Goal: Answer question/provide support: Share knowledge or assist other users

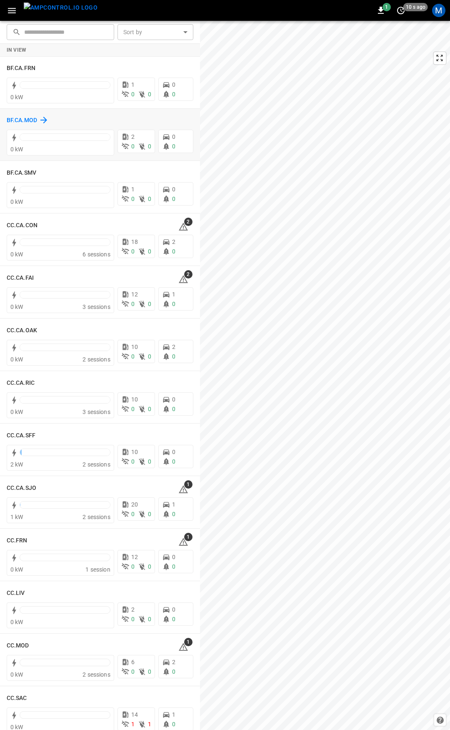
click at [25, 121] on h6 "BF.CA.MOD" at bounding box center [22, 120] width 30 height 9
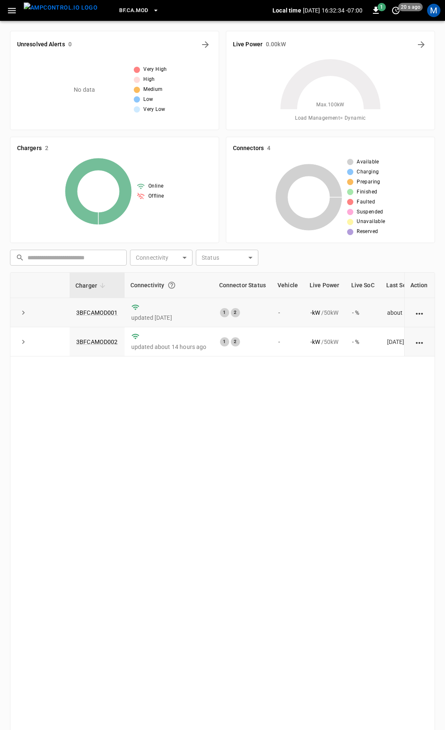
click at [25, 313] on icon "expand row" at bounding box center [23, 312] width 8 height 8
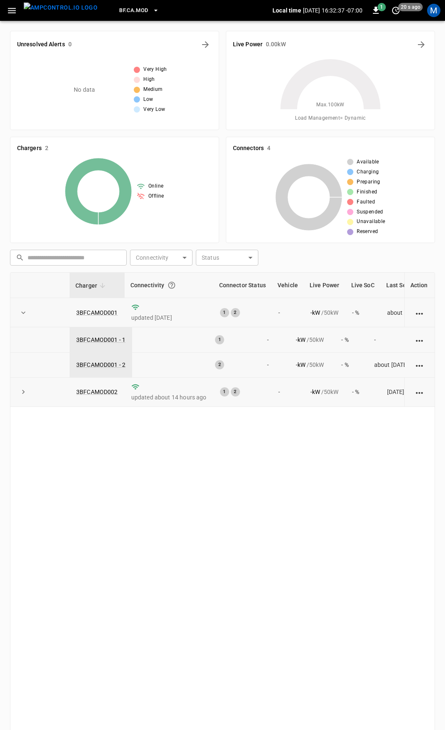
click at [25, 394] on icon "expand row" at bounding box center [23, 392] width 8 height 8
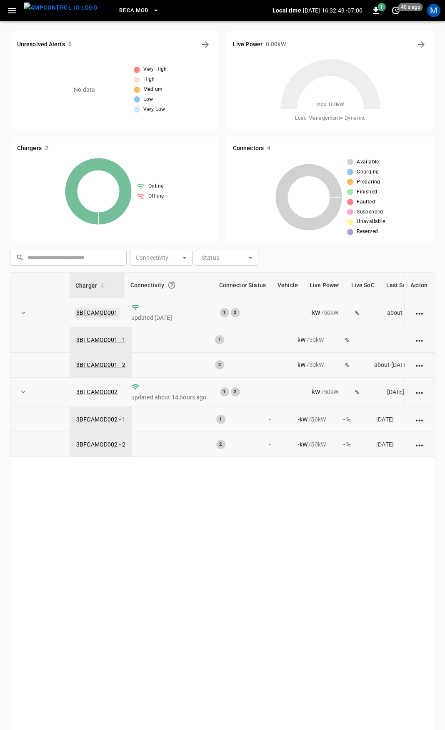
click at [95, 310] on link "3BFCAMOD001" at bounding box center [97, 313] width 45 height 10
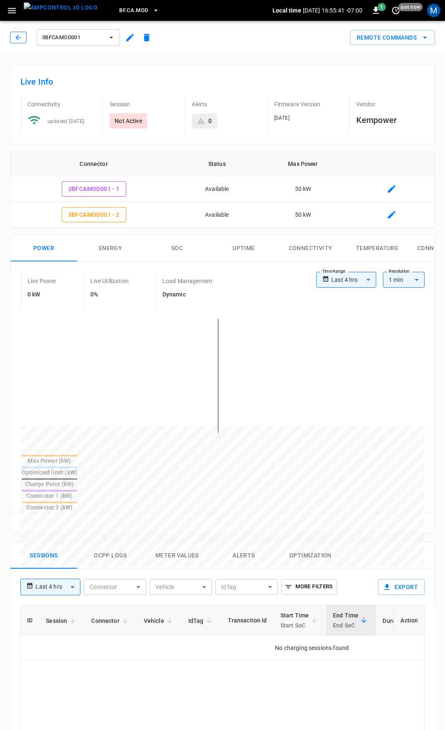
click at [18, 36] on icon "button" at bounding box center [18, 37] width 8 height 8
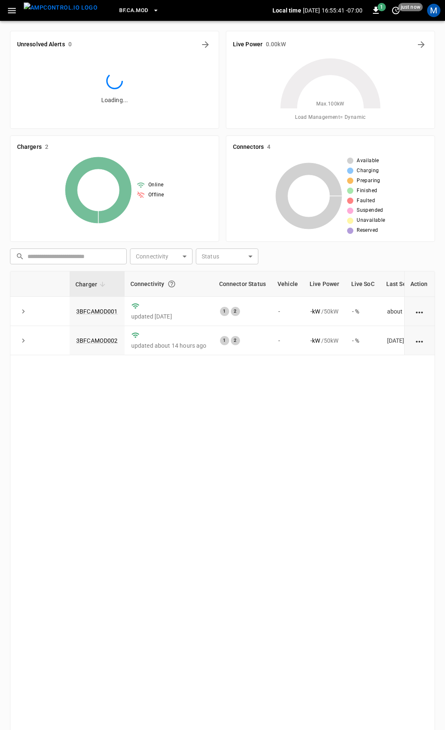
click at [16, 13] on icon "button" at bounding box center [12, 10] width 10 height 10
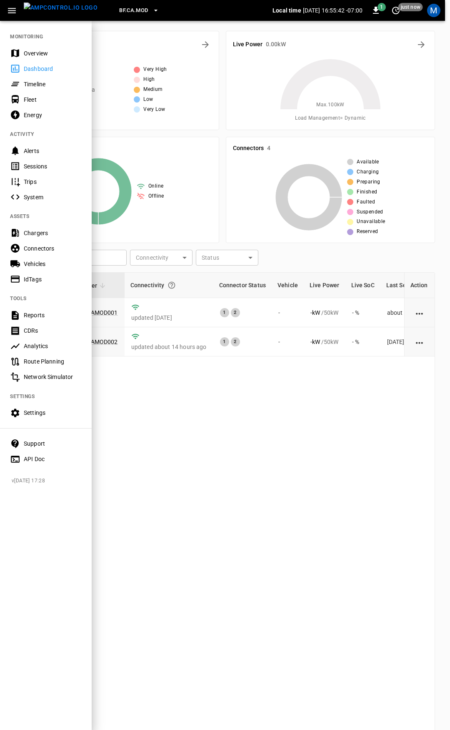
drag, startPoint x: 38, startPoint y: 51, endPoint x: 42, endPoint y: 59, distance: 8.4
click at [38, 51] on div "Overview" at bounding box center [53, 53] width 58 height 8
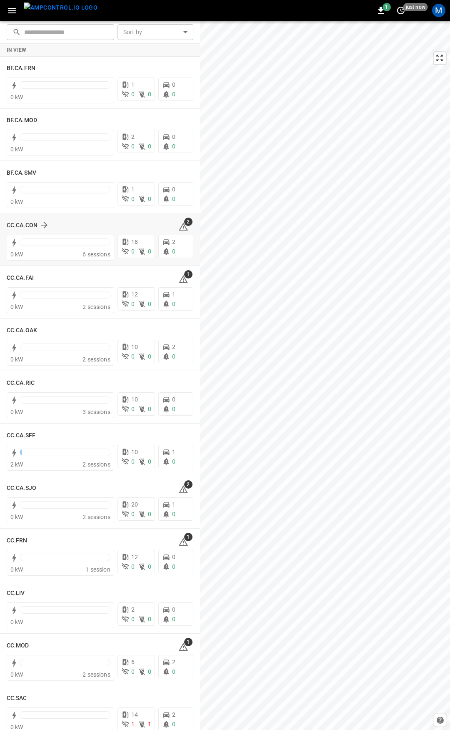
click at [184, 225] on span "2" at bounding box center [188, 222] width 8 height 8
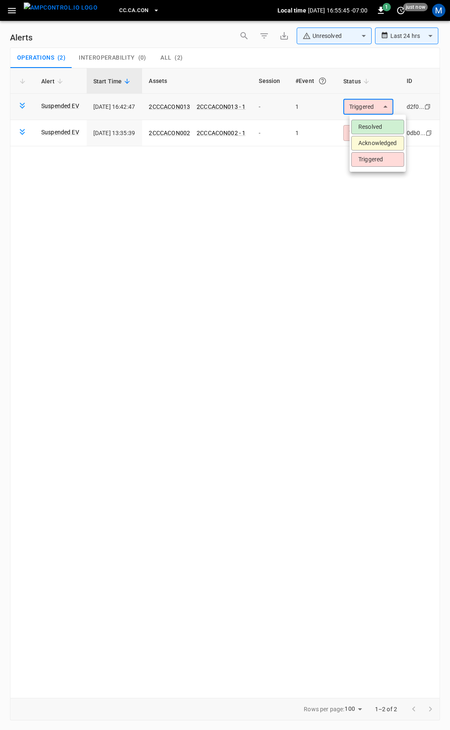
click at [365, 113] on body "**********" at bounding box center [225, 363] width 450 height 727
click at [371, 125] on li "Resolved" at bounding box center [377, 127] width 53 height 15
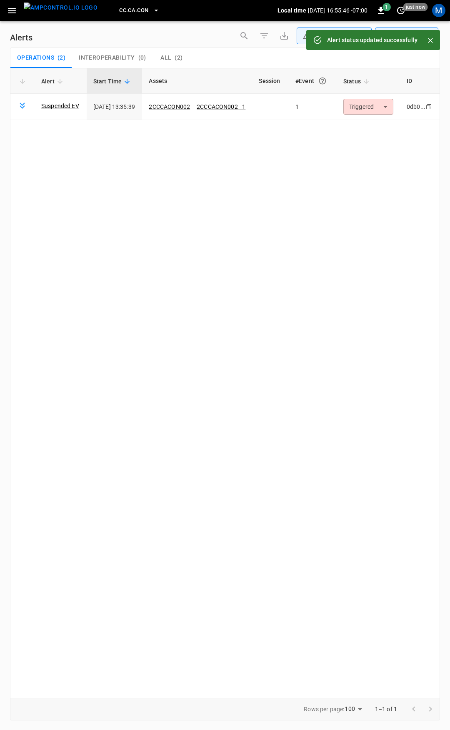
click at [376, 105] on body "**********" at bounding box center [225, 363] width 450 height 727
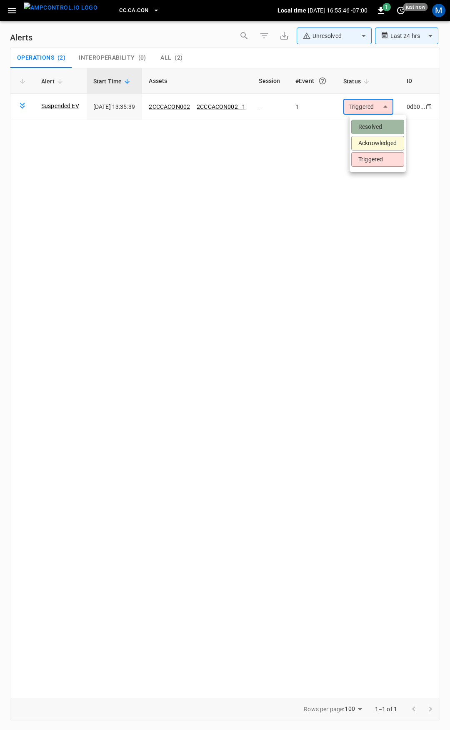
click at [382, 126] on li "Resolved" at bounding box center [377, 127] width 53 height 15
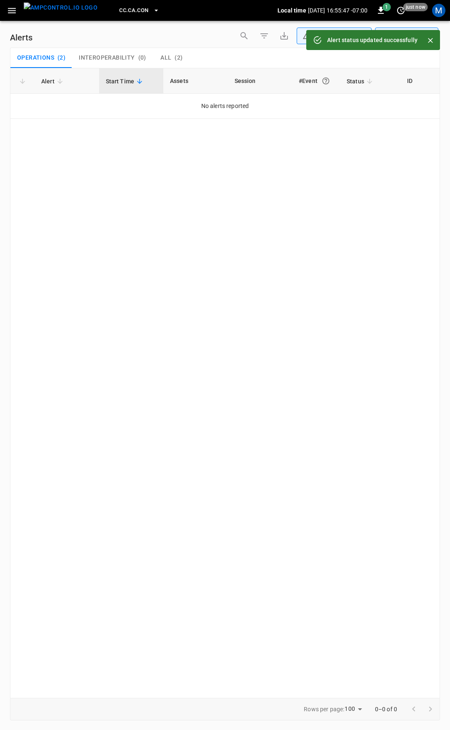
click at [13, 13] on icon "button" at bounding box center [12, 10] width 8 height 5
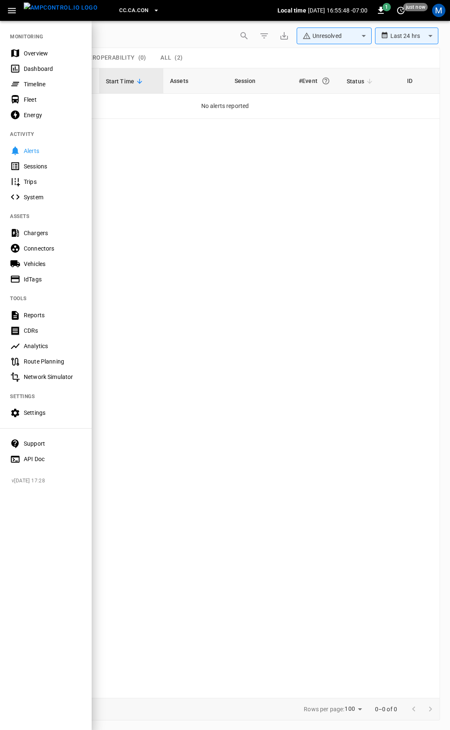
drag, startPoint x: 30, startPoint y: 40, endPoint x: 34, endPoint y: 49, distance: 10.5
click at [30, 40] on nav "MONITORING Overview Dashboard Timeline Fleet Energy ACTIVITY Alerts Sessions Tr…" at bounding box center [46, 245] width 92 height 450
click at [34, 49] on div "Overview" at bounding box center [53, 53] width 58 height 8
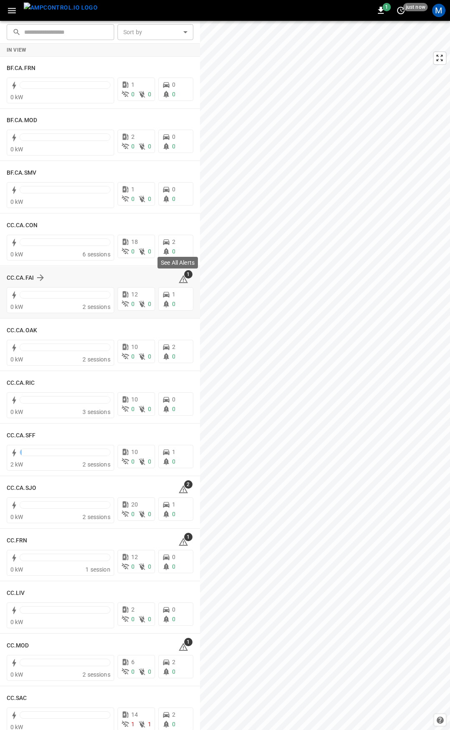
click at [178, 279] on icon at bounding box center [183, 279] width 10 height 10
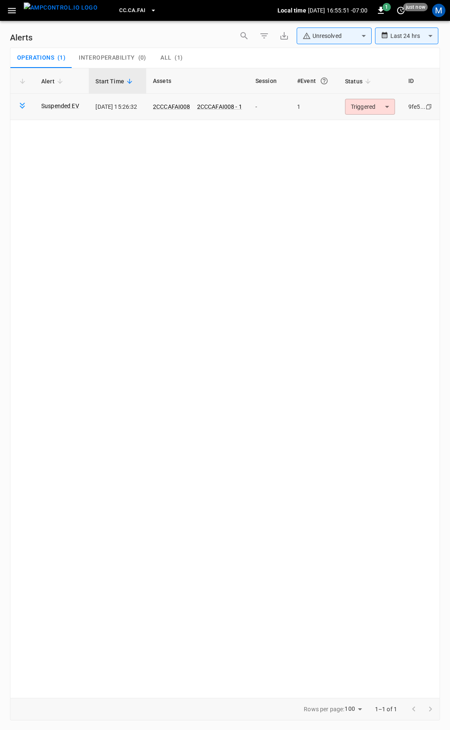
click at [361, 104] on body "**********" at bounding box center [225, 363] width 450 height 727
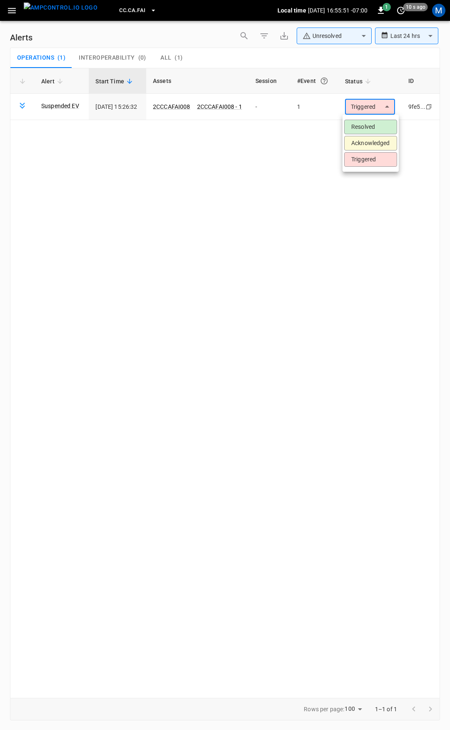
click at [369, 127] on li "Resolved" at bounding box center [370, 127] width 53 height 15
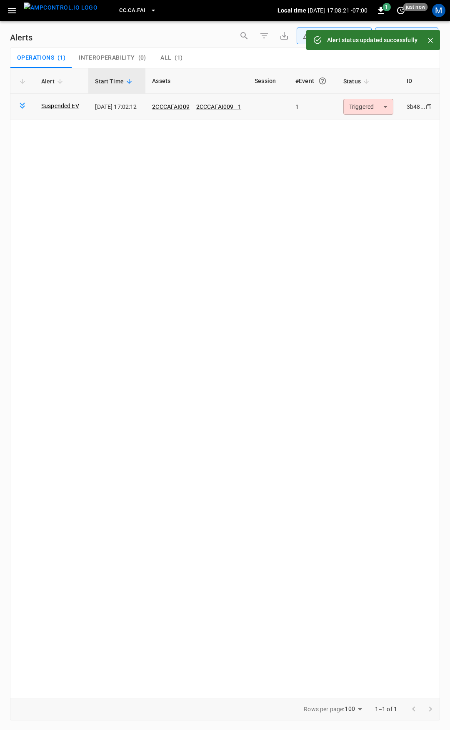
click at [374, 108] on body "**********" at bounding box center [225, 363] width 450 height 727
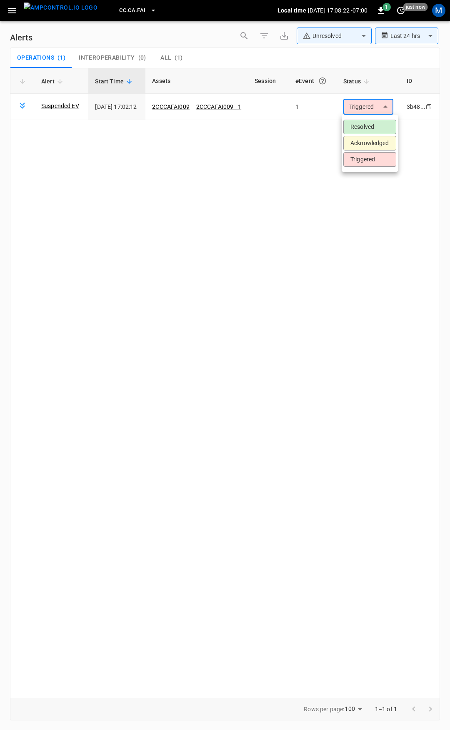
click at [377, 124] on li "Resolved" at bounding box center [369, 127] width 53 height 15
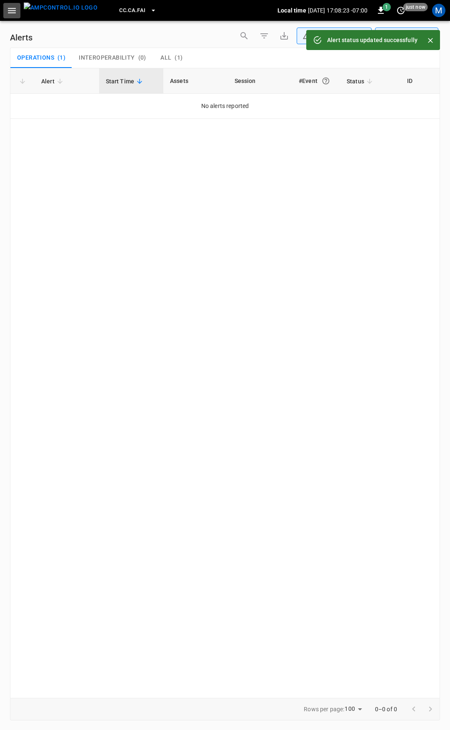
click at [12, 12] on icon "button" at bounding box center [12, 10] width 10 height 10
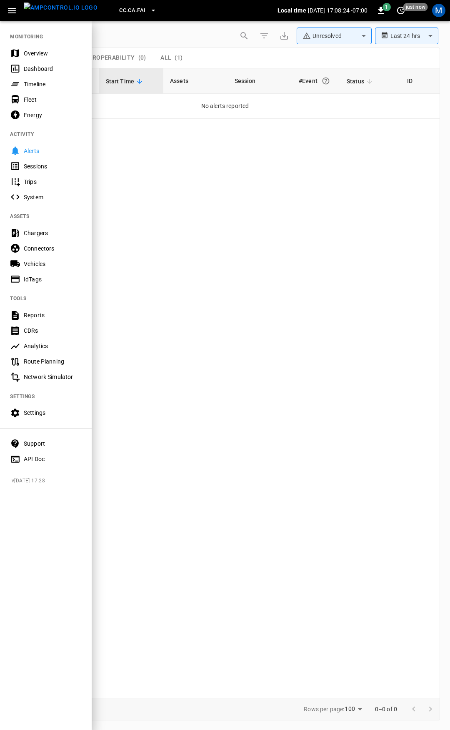
click at [58, 58] on div "Overview" at bounding box center [46, 52] width 92 height 15
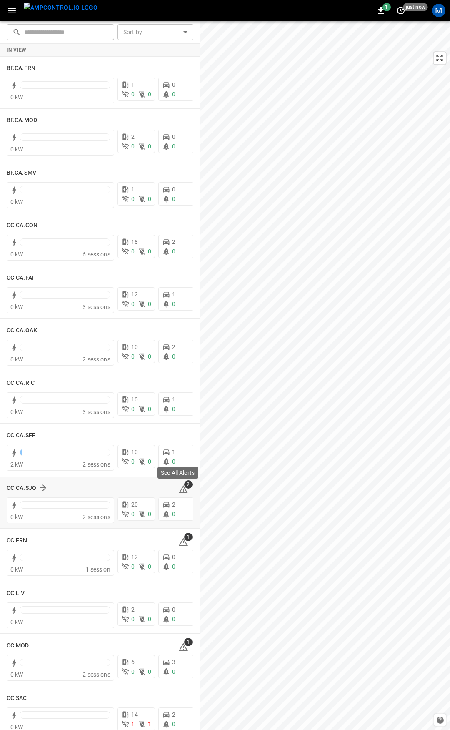
click at [179, 488] on icon at bounding box center [183, 489] width 9 height 8
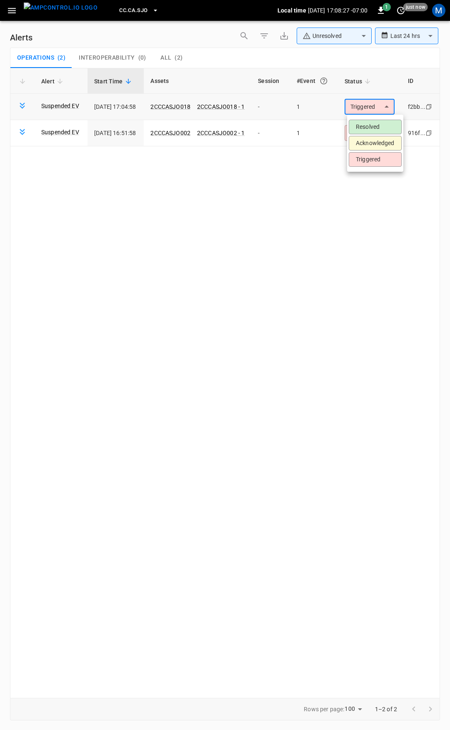
click at [373, 107] on body "**********" at bounding box center [225, 363] width 450 height 727
click at [374, 125] on li "Resolved" at bounding box center [375, 127] width 53 height 15
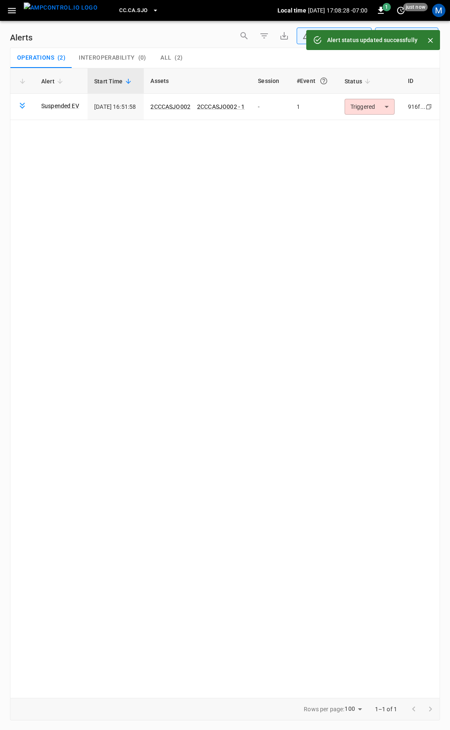
click at [378, 108] on body "**********" at bounding box center [225, 363] width 450 height 727
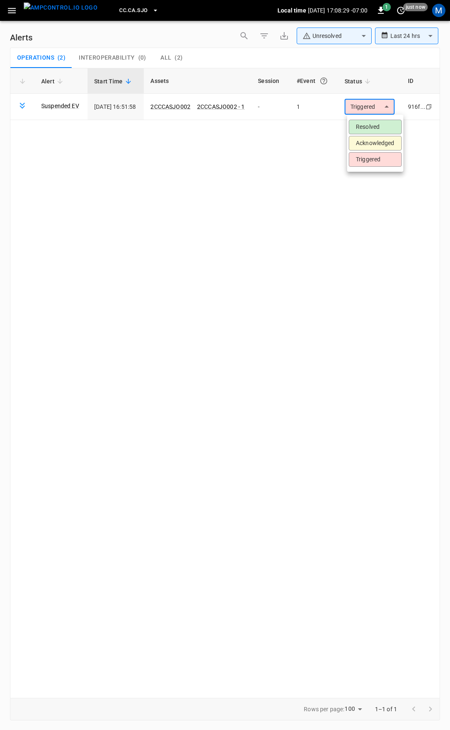
click at [379, 126] on li "Resolved" at bounding box center [375, 127] width 53 height 15
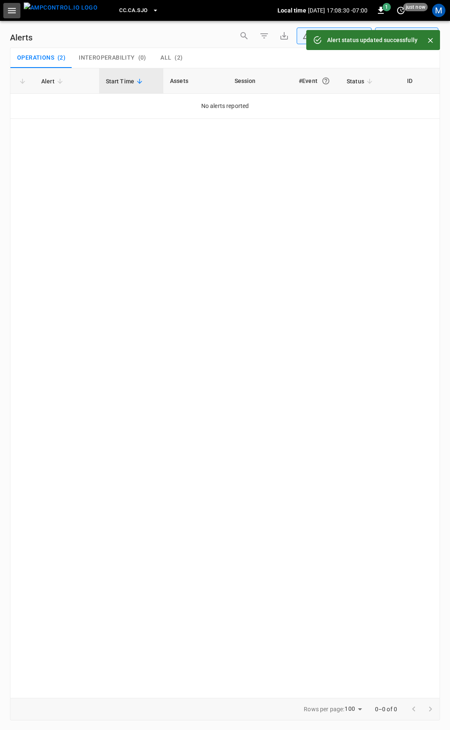
click at [15, 16] on button "button" at bounding box center [11, 10] width 17 height 15
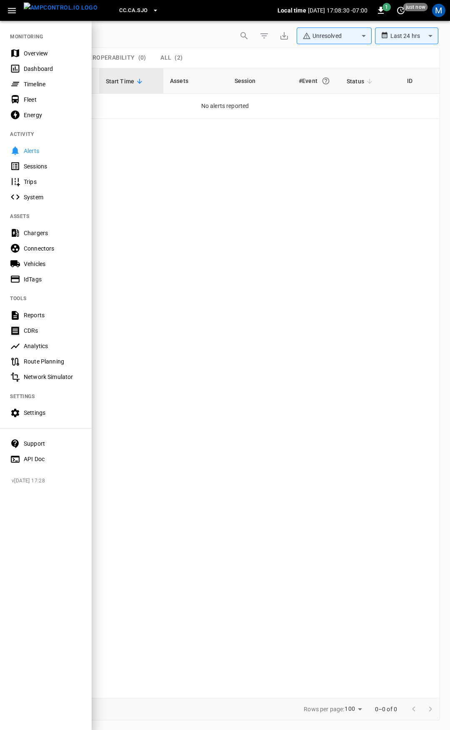
click at [38, 51] on div "Overview" at bounding box center [53, 53] width 58 height 8
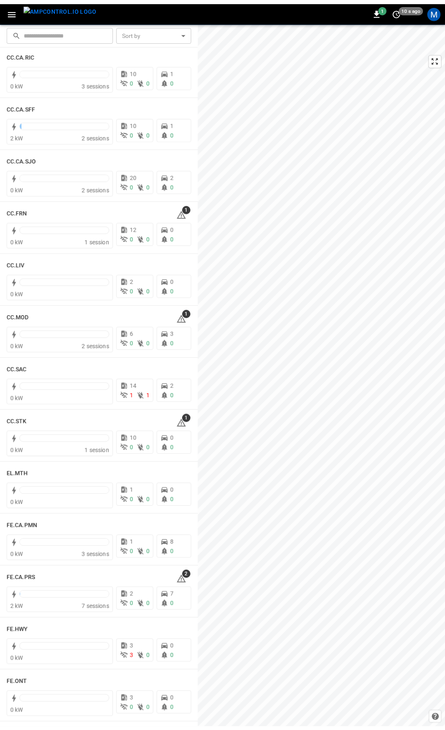
scroll to position [350, 0]
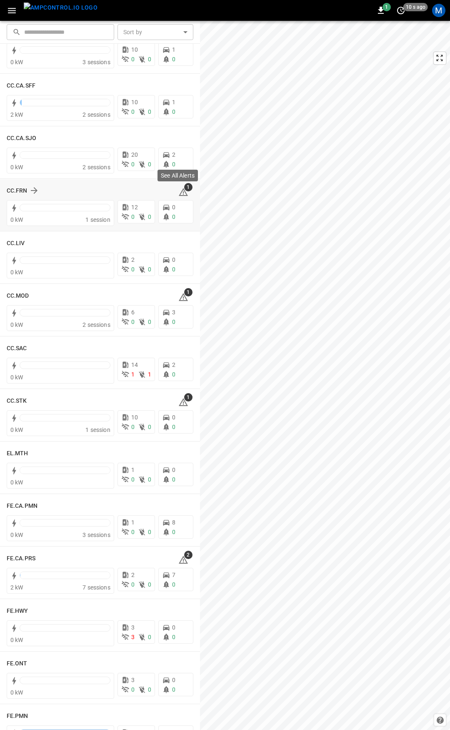
click at [180, 191] on icon at bounding box center [183, 192] width 9 height 8
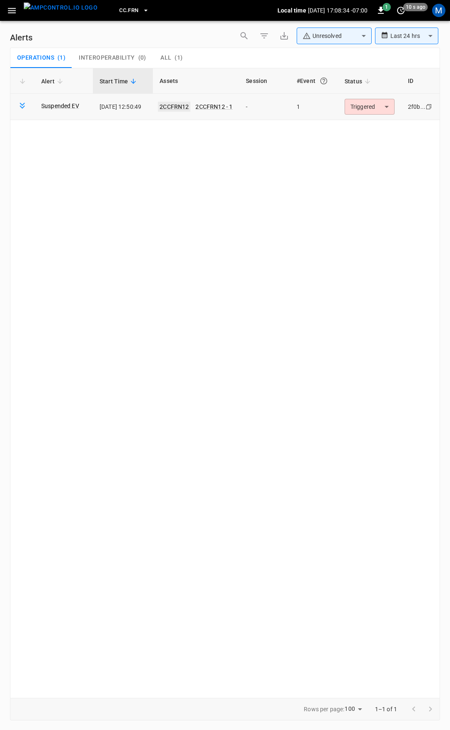
click at [185, 104] on link "2CCFRN12" at bounding box center [174, 107] width 33 height 10
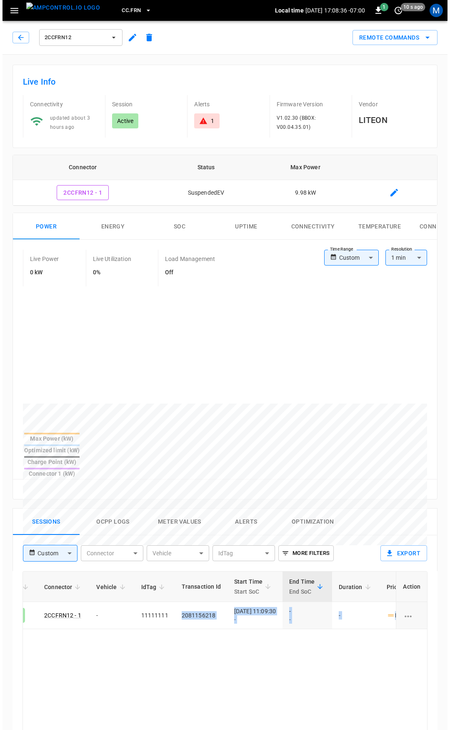
scroll to position [0, 210]
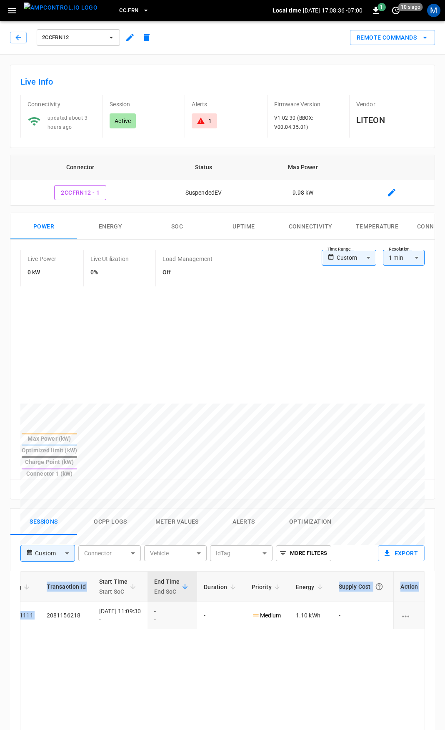
drag, startPoint x: 258, startPoint y: 589, endPoint x: 441, endPoint y: 593, distance: 183.4
click at [441, 593] on div "Live Info Connectivity updated about 3 hours ago Session Active Alerts 1 Firmwa…" at bounding box center [222, 585] width 445 height 1060
click at [18, 39] on icon "button" at bounding box center [18, 37] width 8 height 8
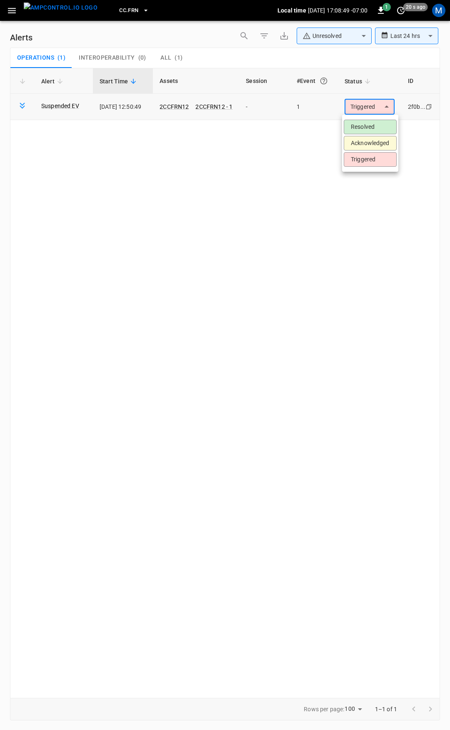
click at [368, 101] on body "**********" at bounding box center [225, 363] width 450 height 727
click at [371, 128] on li "Resolved" at bounding box center [370, 127] width 53 height 15
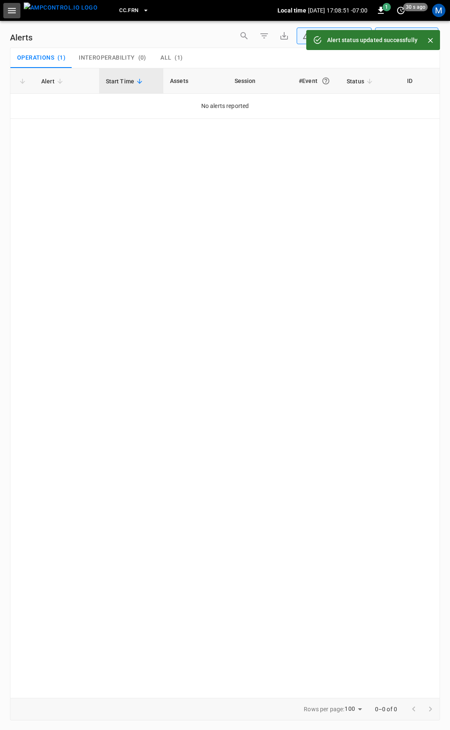
click at [7, 10] on icon "button" at bounding box center [12, 10] width 10 height 10
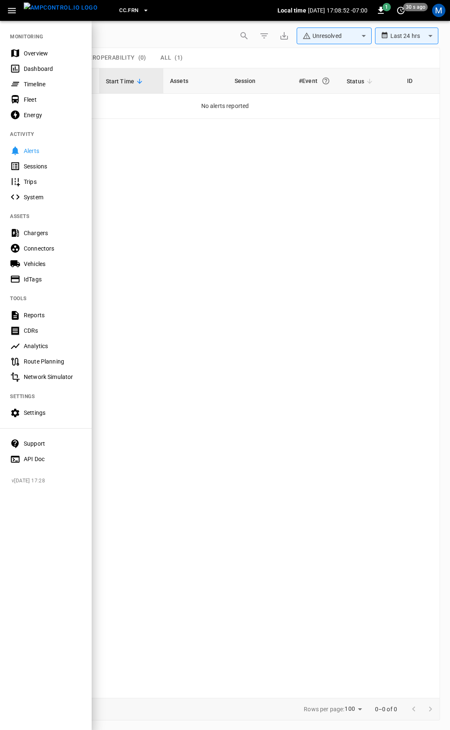
drag, startPoint x: 46, startPoint y: 53, endPoint x: 84, endPoint y: 89, distance: 52.5
click at [46, 53] on div "Overview" at bounding box center [53, 53] width 58 height 8
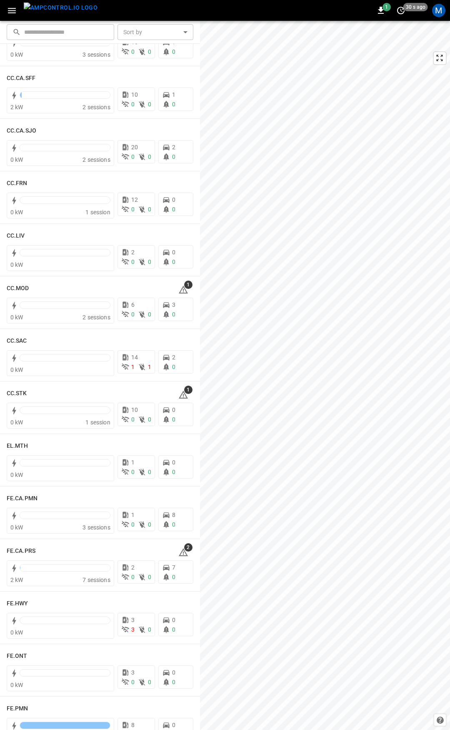
scroll to position [372, 0]
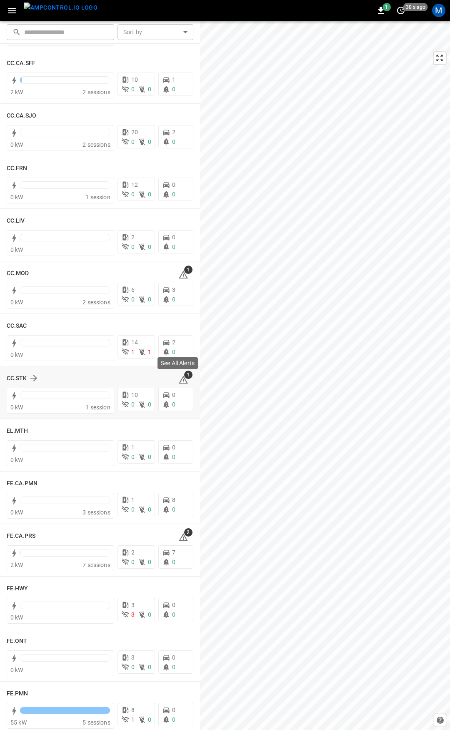
click at [183, 379] on icon at bounding box center [183, 380] width 1 height 3
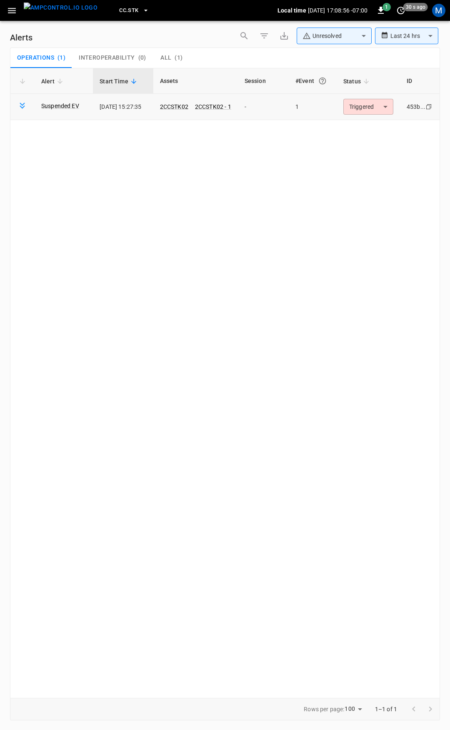
click at [380, 100] on body "**********" at bounding box center [225, 363] width 450 height 727
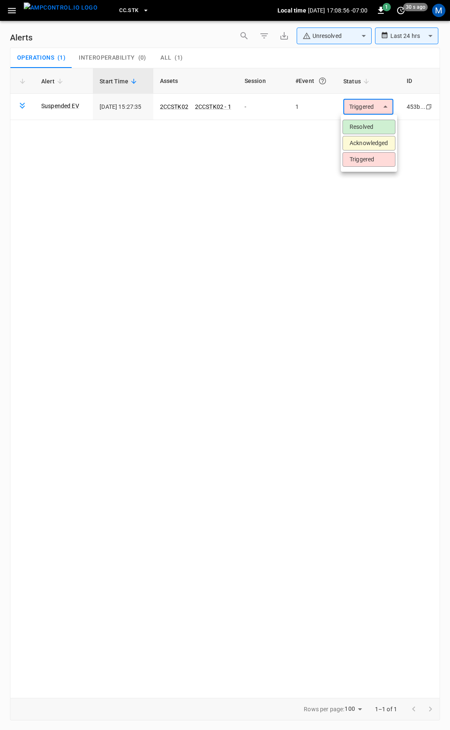
click at [378, 129] on li "Resolved" at bounding box center [369, 127] width 53 height 15
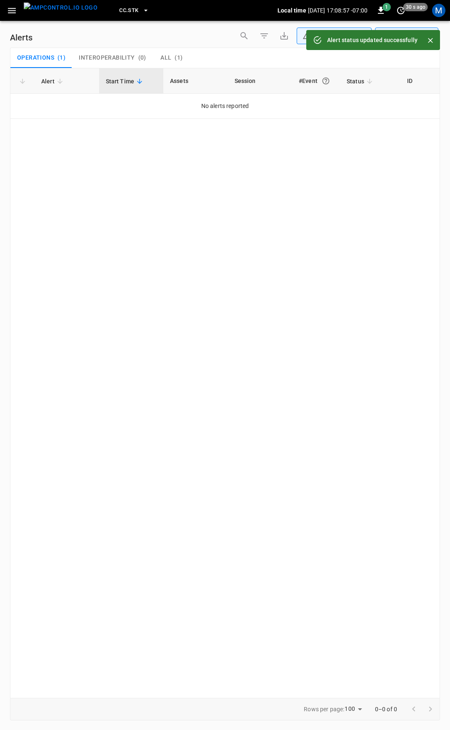
click at [4, 13] on button "button" at bounding box center [11, 10] width 17 height 15
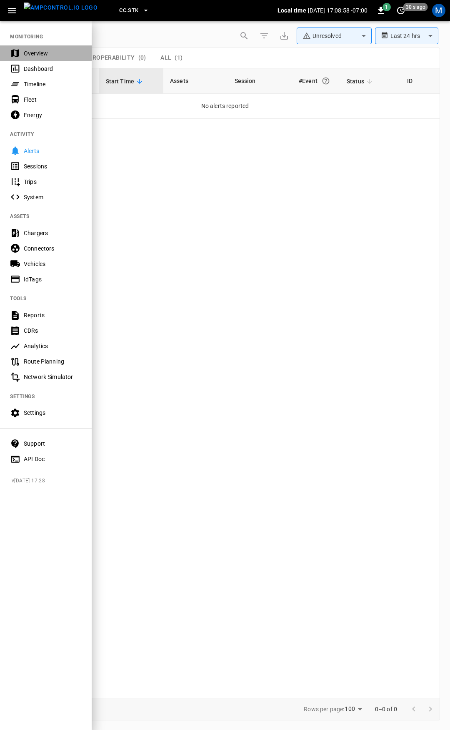
click at [45, 56] on div "Overview" at bounding box center [53, 53] width 58 height 8
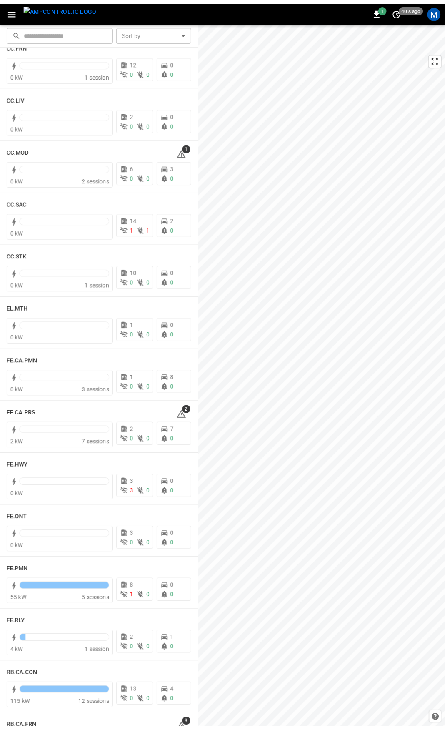
scroll to position [609, 0]
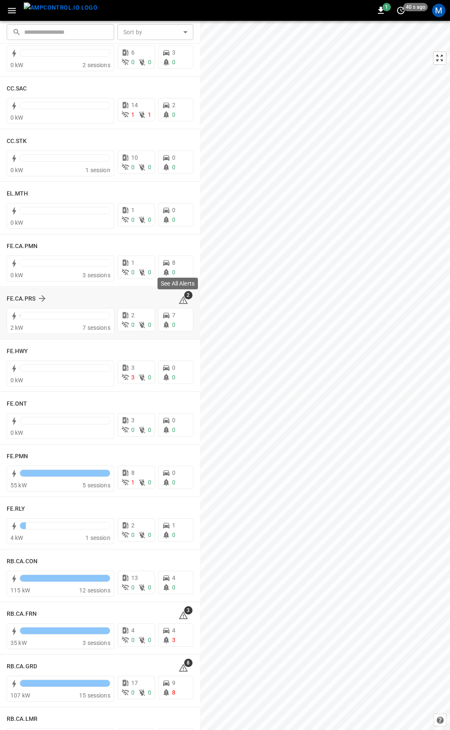
click at [180, 300] on icon at bounding box center [183, 300] width 9 height 8
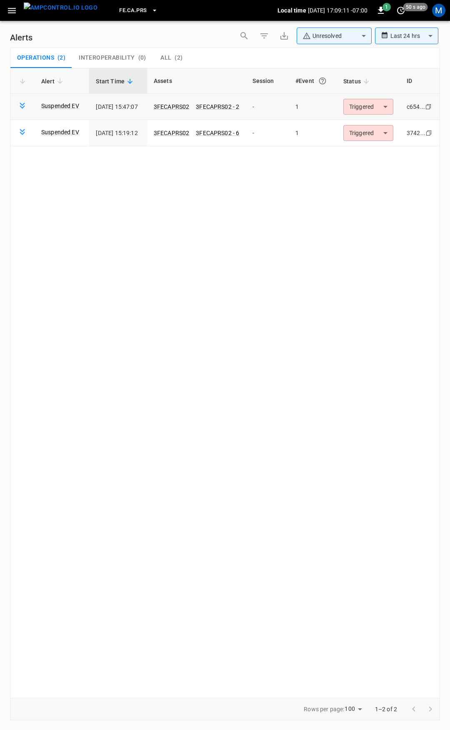
click at [360, 104] on body "**********" at bounding box center [225, 363] width 450 height 727
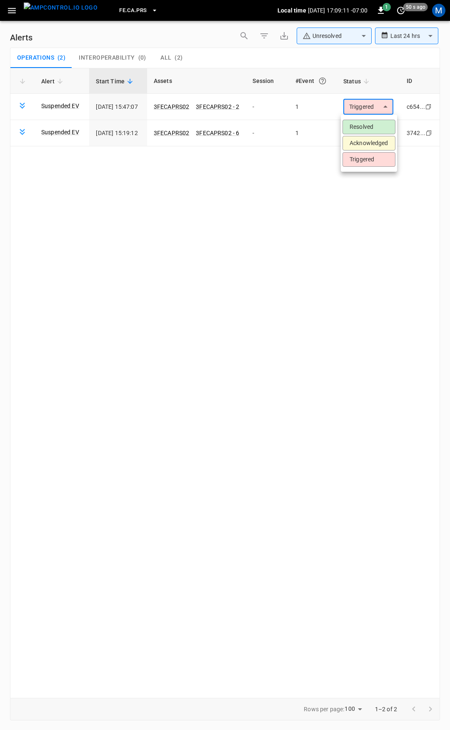
click at [368, 127] on li "Resolved" at bounding box center [369, 127] width 53 height 15
click at [370, 113] on body "**********" at bounding box center [225, 363] width 450 height 727
click at [370, 131] on li "Resolved" at bounding box center [369, 127] width 53 height 15
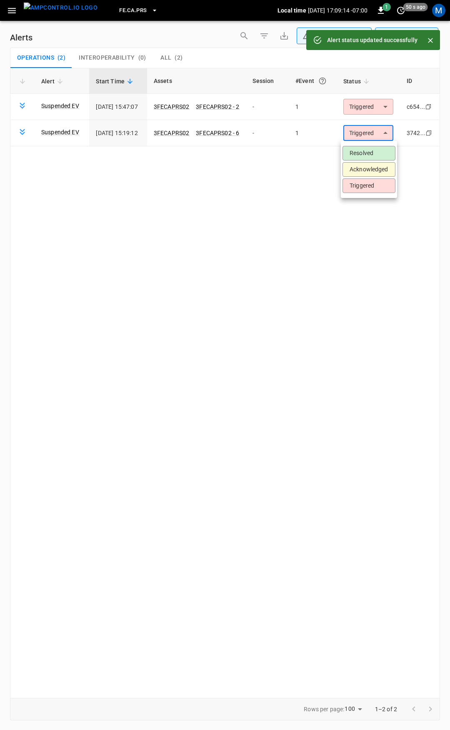
click at [370, 133] on body "**********" at bounding box center [225, 363] width 450 height 727
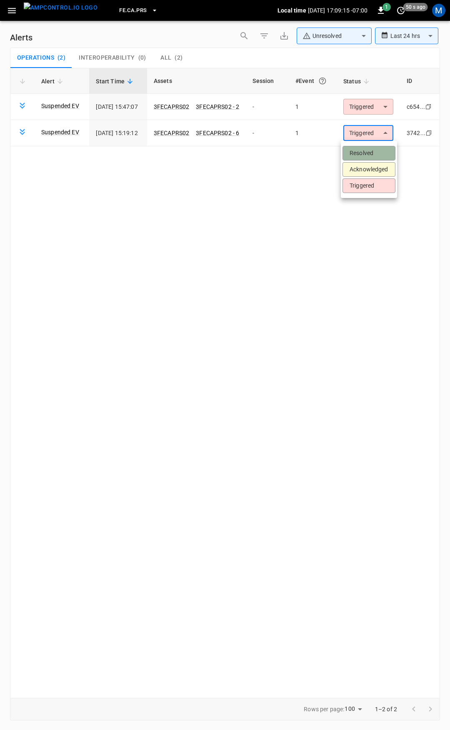
click at [366, 152] on li "Resolved" at bounding box center [369, 153] width 53 height 15
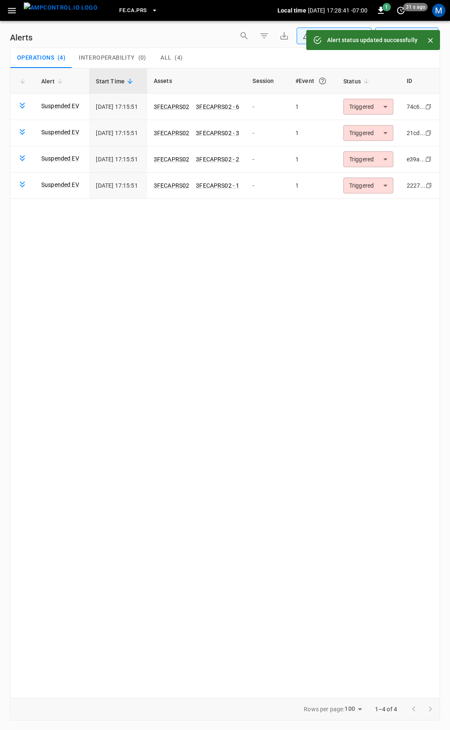
click at [13, 10] on icon "button" at bounding box center [12, 10] width 10 height 10
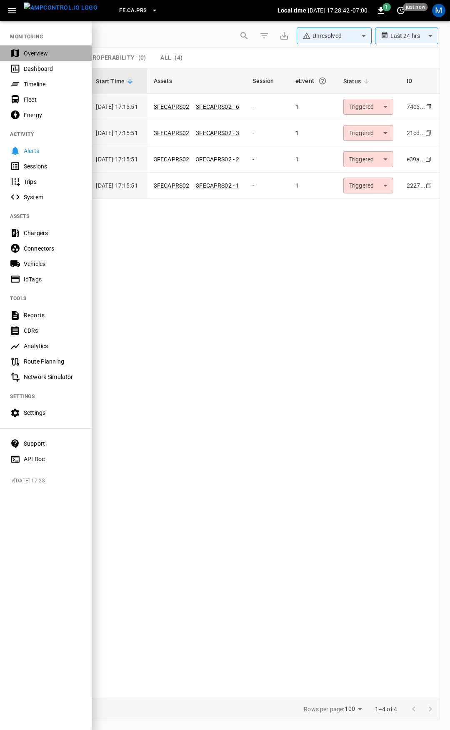
click at [39, 49] on div "Overview" at bounding box center [53, 53] width 58 height 8
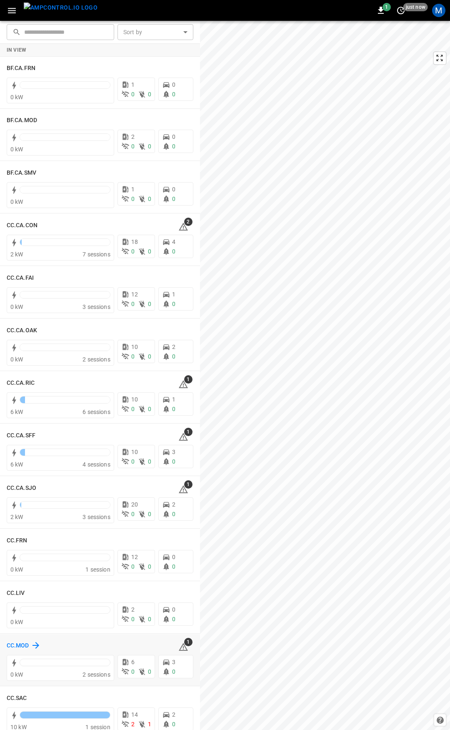
click at [19, 642] on h6 "CC.MOD" at bounding box center [18, 645] width 23 height 9
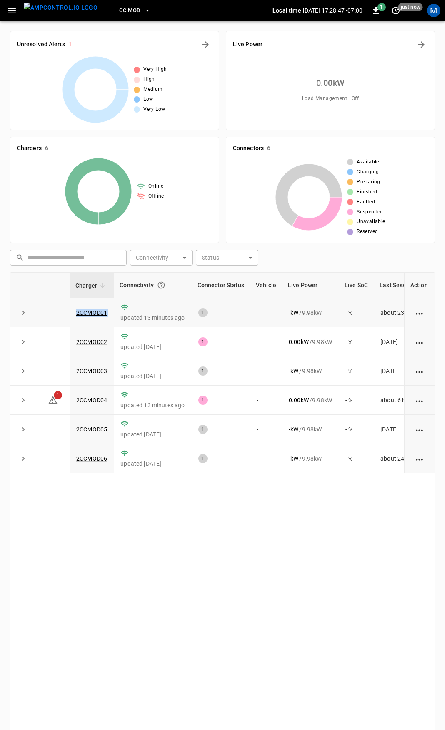
drag, startPoint x: 113, startPoint y: 315, endPoint x: 75, endPoint y: 313, distance: 38.8
click at [71, 316] on tr "2CCMOD01 updated 13 minutes ago 1 - - kW / 9.98 kW - % about 23 hours ago" at bounding box center [239, 312] width 459 height 29
click at [101, 400] on link "2CCMOD04" at bounding box center [92, 400] width 34 height 10
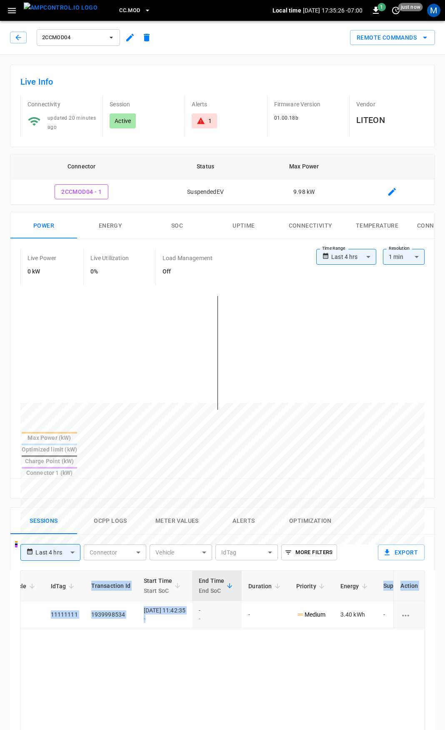
scroll to position [0, 210]
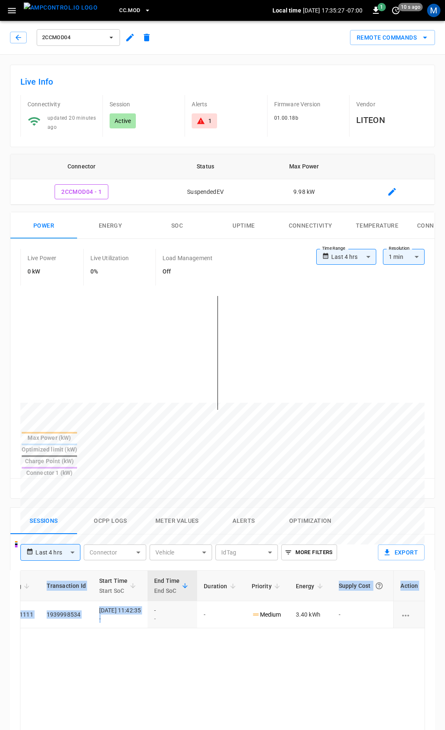
drag, startPoint x: 409, startPoint y: 587, endPoint x: 404, endPoint y: 607, distance: 21.1
click at [207, 117] on div "1" at bounding box center [204, 121] width 15 height 8
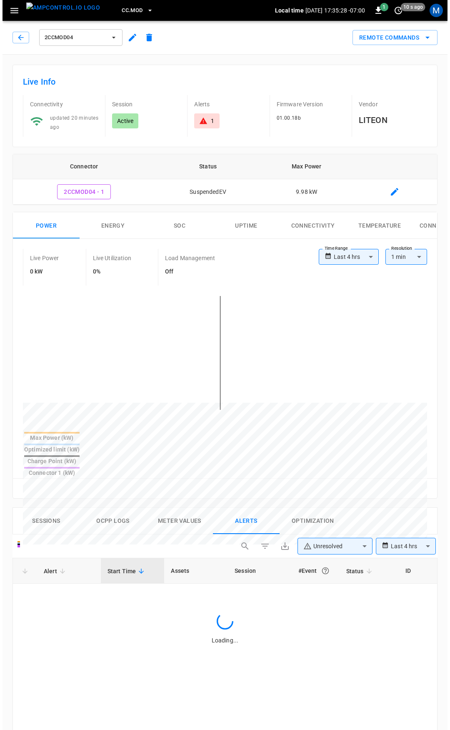
scroll to position [355, 0]
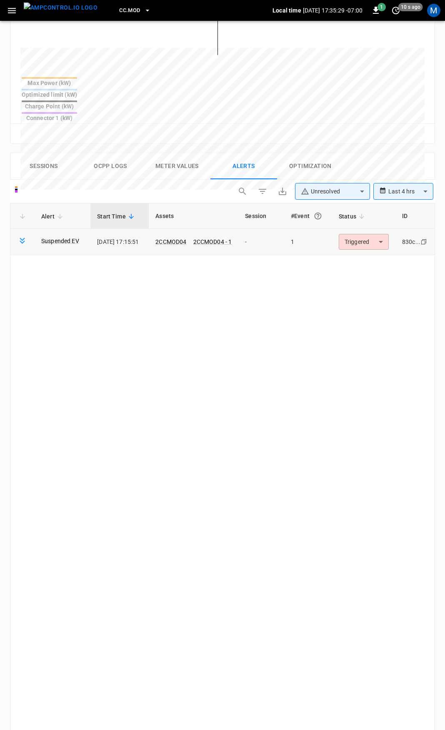
drag, startPoint x: 369, startPoint y: 204, endPoint x: 370, endPoint y: 209, distance: 5.0
click at [369, 229] on td "Triggered ********* ​" at bounding box center [363, 242] width 63 height 26
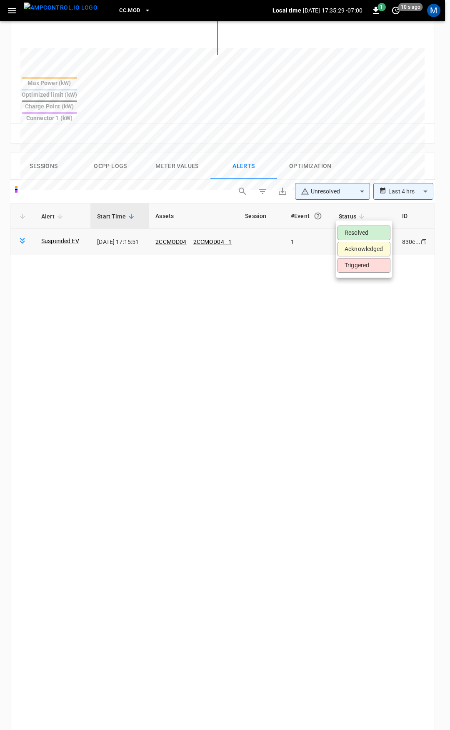
drag, startPoint x: 370, startPoint y: 209, endPoint x: 374, endPoint y: 230, distance: 21.3
click at [370, 209] on body "**********" at bounding box center [225, 258] width 450 height 1226
click at [375, 235] on li "Resolved" at bounding box center [364, 232] width 53 height 15
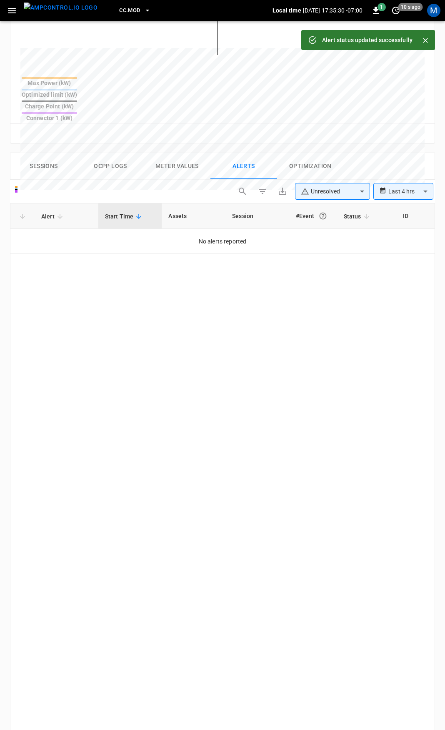
click at [15, 14] on icon "button" at bounding box center [12, 10] width 10 height 10
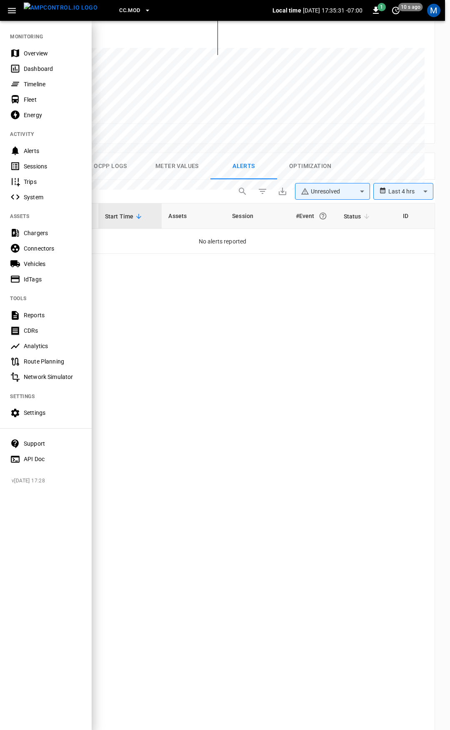
click at [33, 50] on div "Overview" at bounding box center [53, 53] width 58 height 8
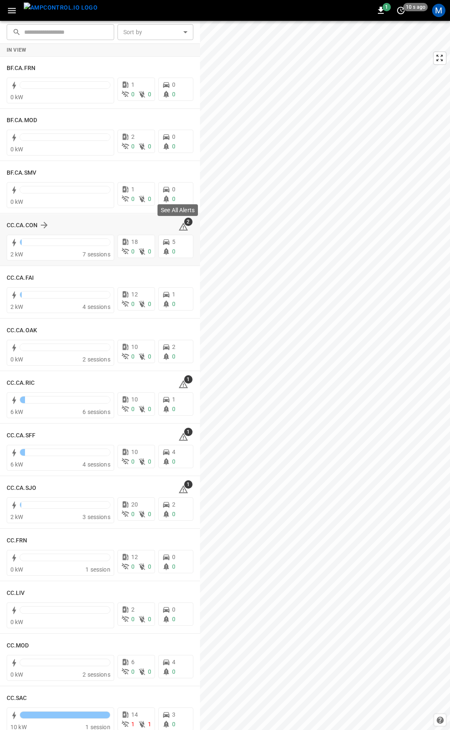
click at [181, 225] on icon at bounding box center [183, 227] width 10 height 10
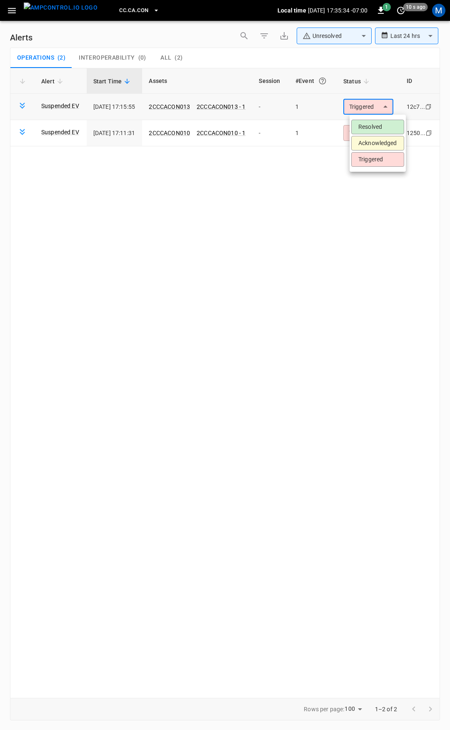
click at [383, 105] on body "**********" at bounding box center [225, 363] width 450 height 727
click at [385, 125] on li "Resolved" at bounding box center [377, 127] width 53 height 15
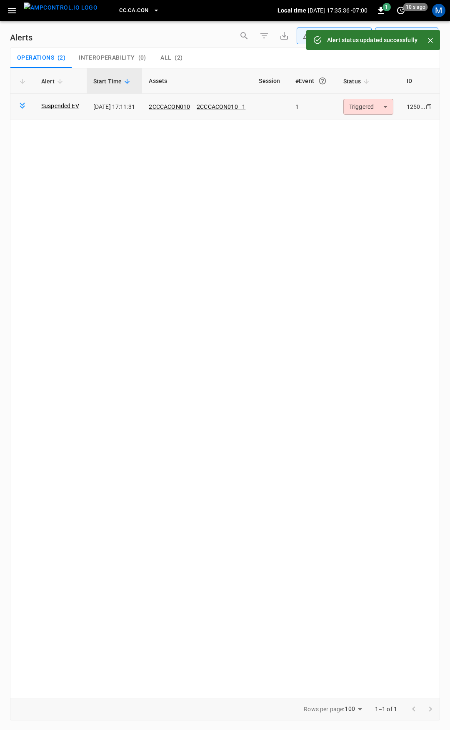
click at [370, 108] on body "**********" at bounding box center [225, 363] width 450 height 727
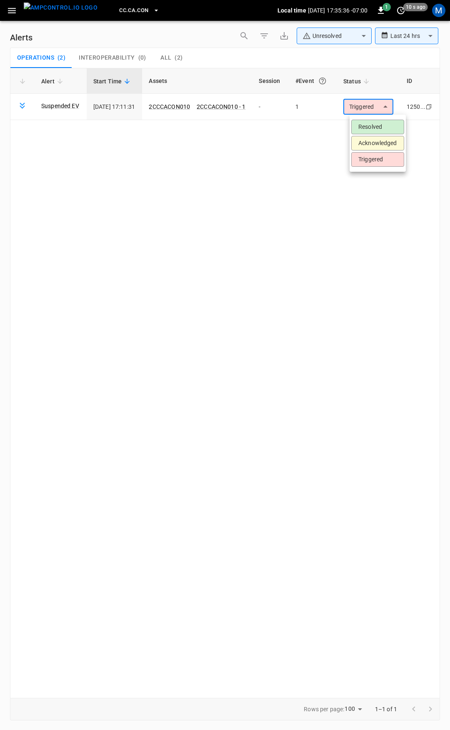
click at [370, 127] on li "Resolved" at bounding box center [377, 127] width 53 height 15
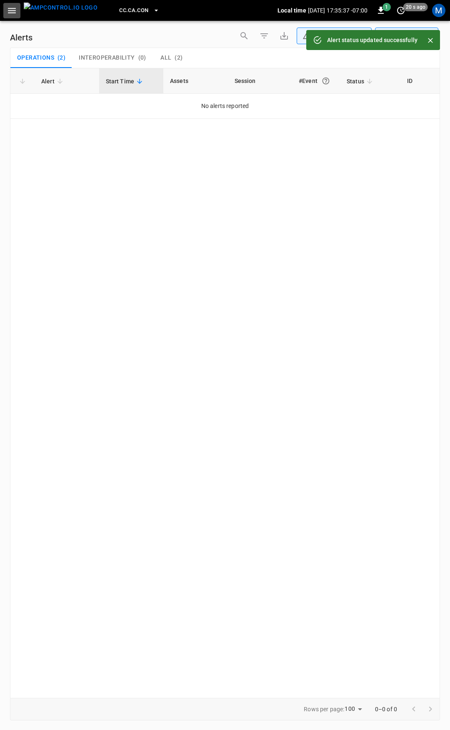
click at [14, 10] on icon "button" at bounding box center [12, 10] width 8 height 5
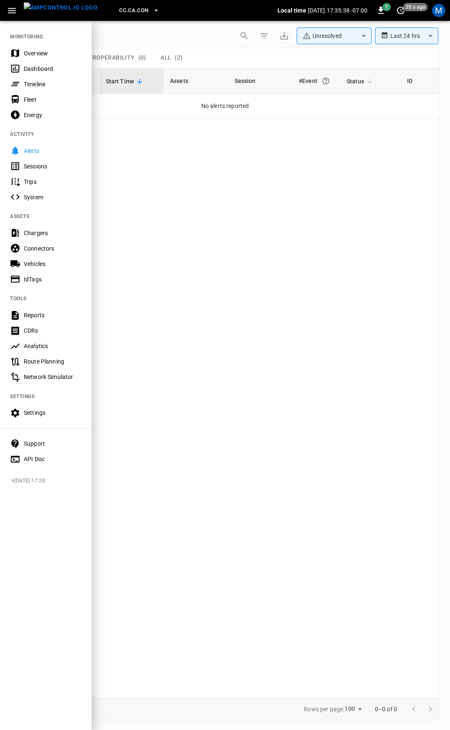
click at [51, 52] on div "Overview" at bounding box center [53, 53] width 58 height 8
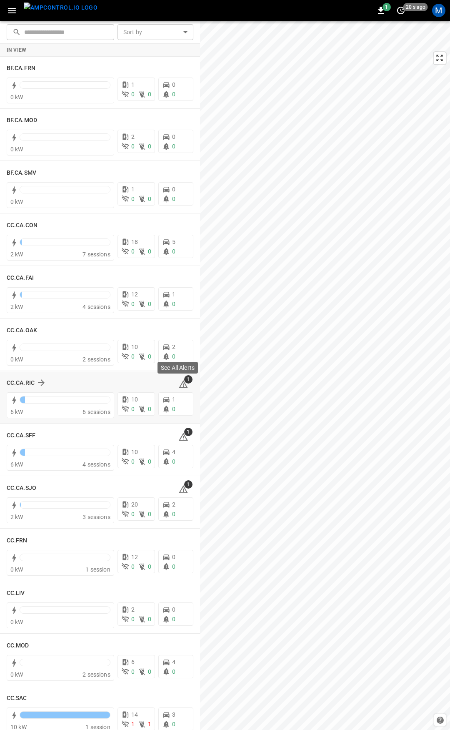
click at [184, 383] on span "1" at bounding box center [188, 379] width 8 height 8
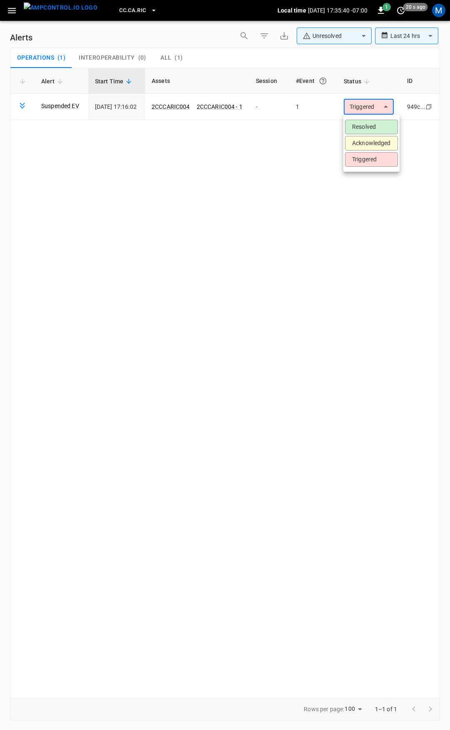
click at [365, 103] on body "**********" at bounding box center [225, 363] width 450 height 727
click at [381, 130] on li "Resolved" at bounding box center [371, 127] width 53 height 15
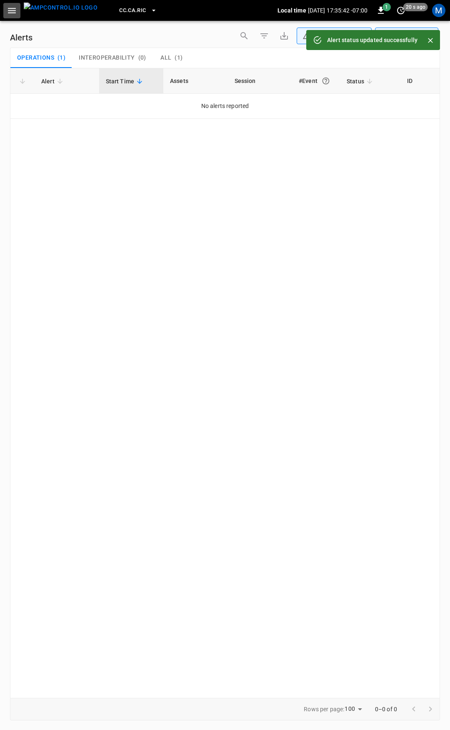
click at [13, 9] on icon "button" at bounding box center [12, 10] width 10 height 10
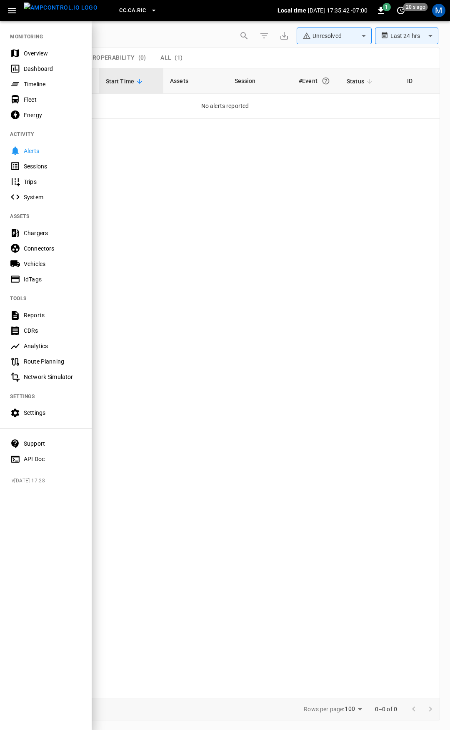
drag, startPoint x: 29, startPoint y: 43, endPoint x: 36, endPoint y: 51, distance: 11.0
click at [30, 43] on nav "MONITORING Overview Dashboard Timeline Fleet Energy ACTIVITY Alerts Sessions Tr…" at bounding box center [46, 245] width 92 height 450
click at [36, 51] on div "Overview" at bounding box center [53, 53] width 58 height 8
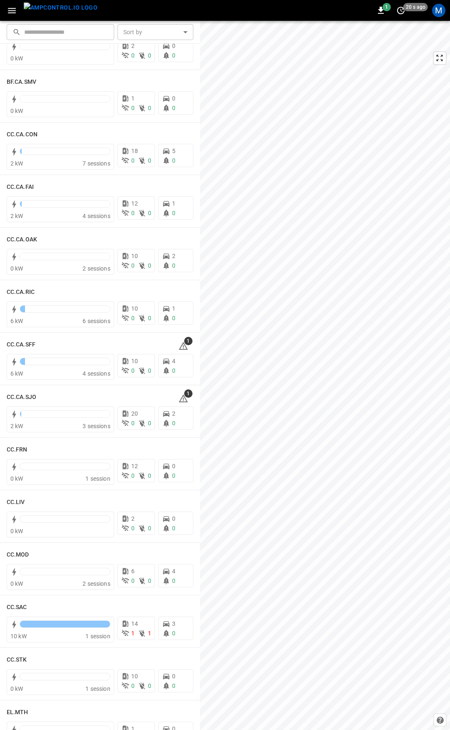
scroll to position [129, 0]
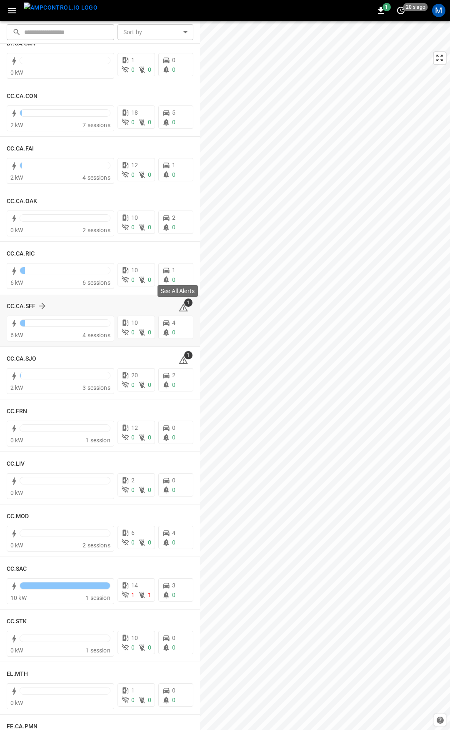
click at [183, 310] on icon at bounding box center [183, 308] width 1 height 3
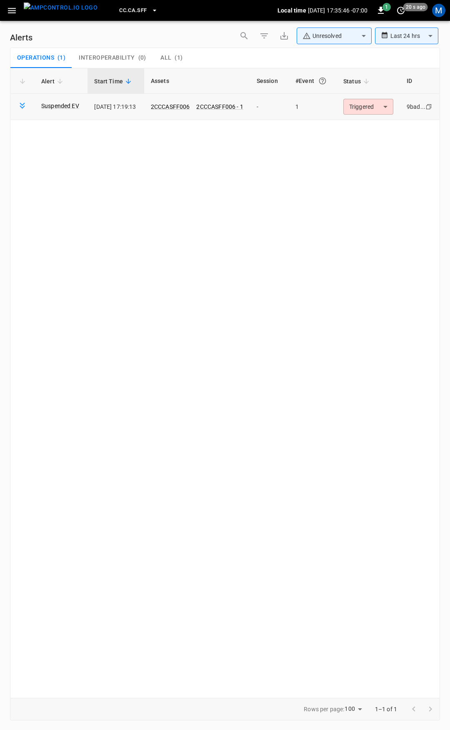
click at [370, 110] on body "**********" at bounding box center [225, 363] width 450 height 727
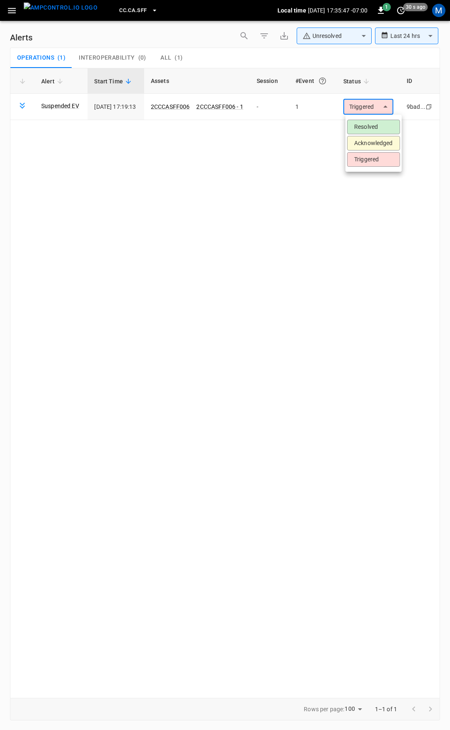
click at [378, 125] on li "Resolved" at bounding box center [373, 127] width 53 height 15
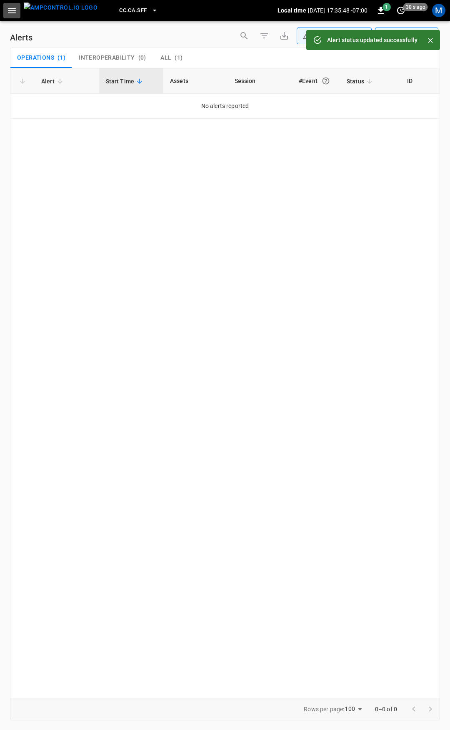
click at [12, 14] on icon "button" at bounding box center [12, 10] width 10 height 10
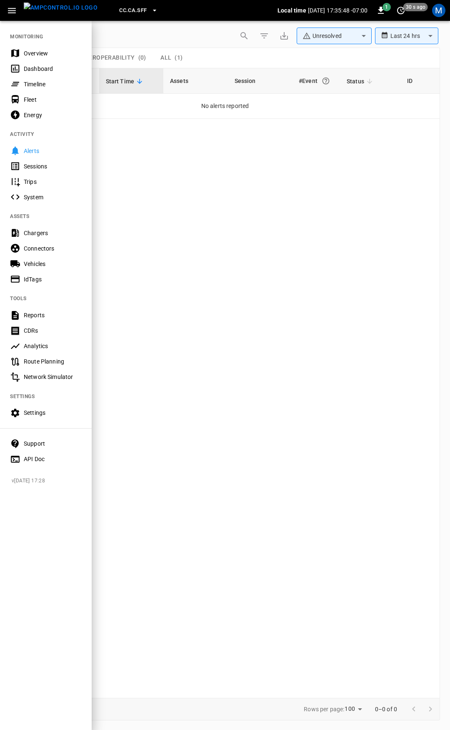
click at [28, 54] on div "Overview" at bounding box center [53, 53] width 58 height 8
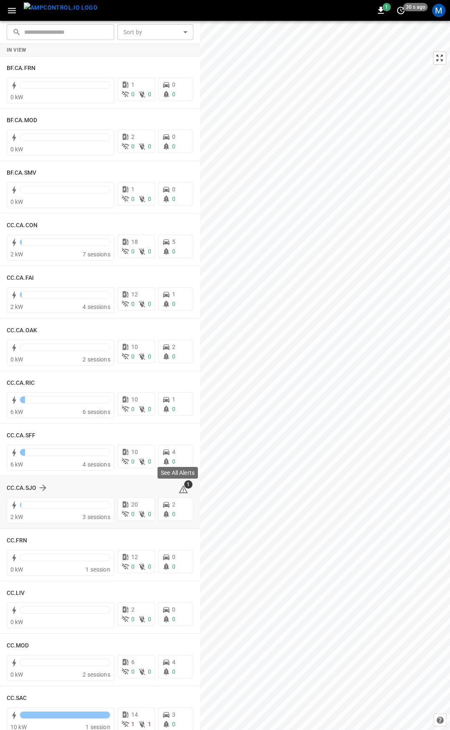
click at [178, 488] on icon at bounding box center [183, 489] width 10 height 10
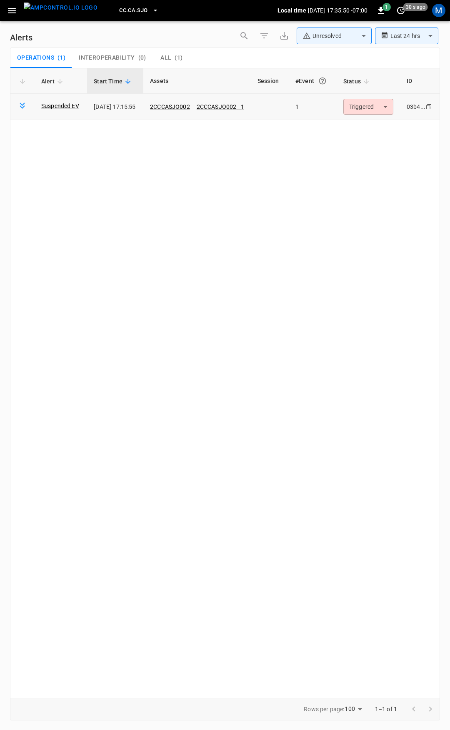
click at [370, 111] on body "**********" at bounding box center [225, 363] width 450 height 727
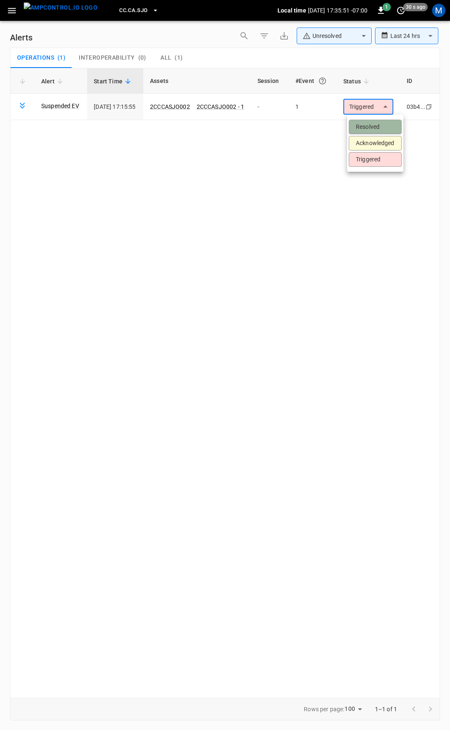
click at [366, 127] on li "Resolved" at bounding box center [375, 127] width 53 height 15
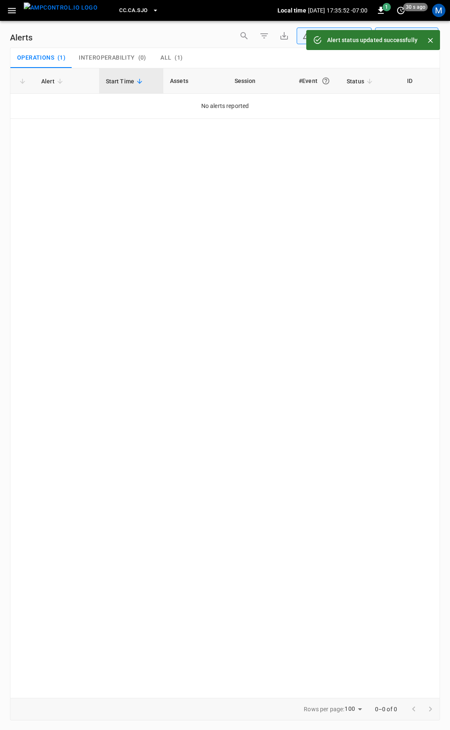
click at [10, 9] on icon "button" at bounding box center [12, 10] width 10 height 10
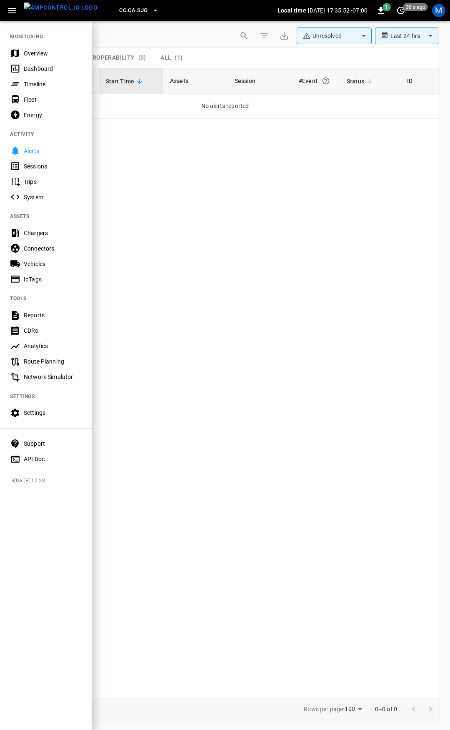
click at [24, 54] on div "Overview" at bounding box center [53, 53] width 58 height 8
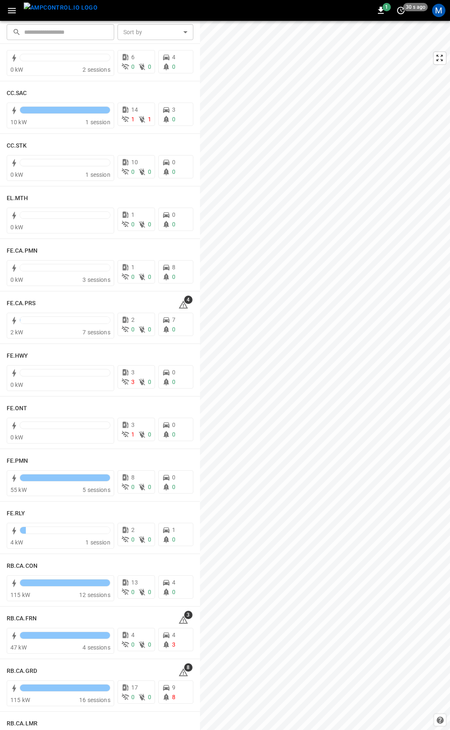
scroll to position [616, 0]
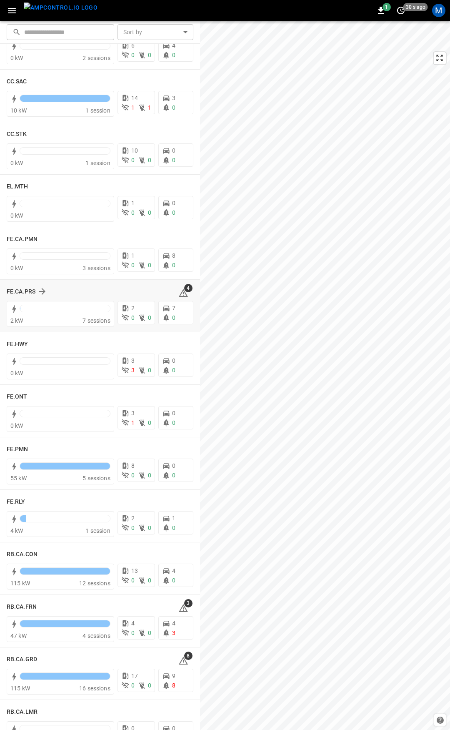
click at [184, 295] on div "4" at bounding box center [185, 291] width 15 height 13
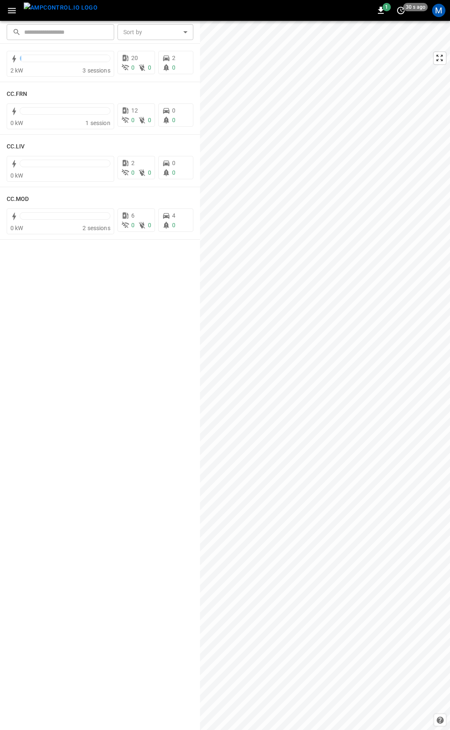
scroll to position [0, 0]
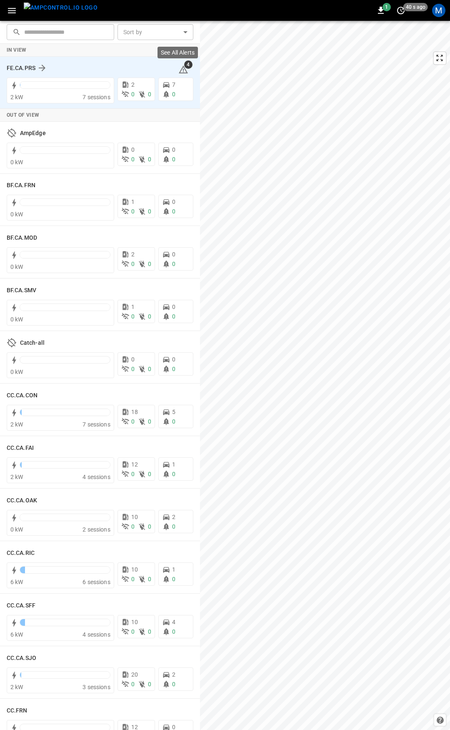
click at [180, 71] on icon at bounding box center [183, 70] width 10 height 10
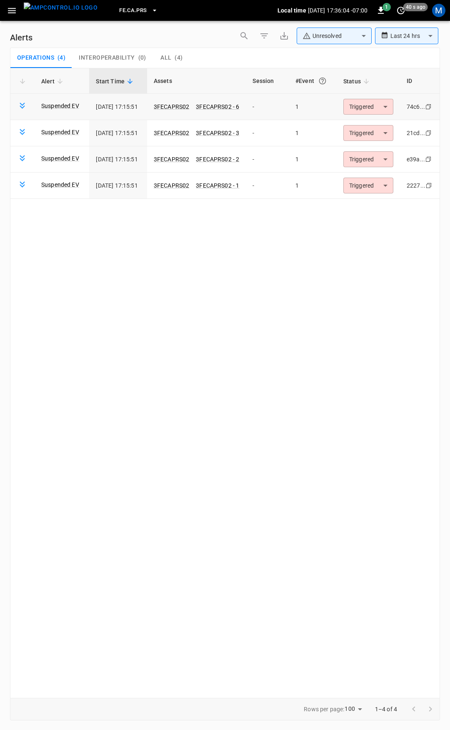
click at [372, 105] on body "**********" at bounding box center [225, 363] width 450 height 727
click at [381, 121] on li "Resolved" at bounding box center [369, 127] width 53 height 15
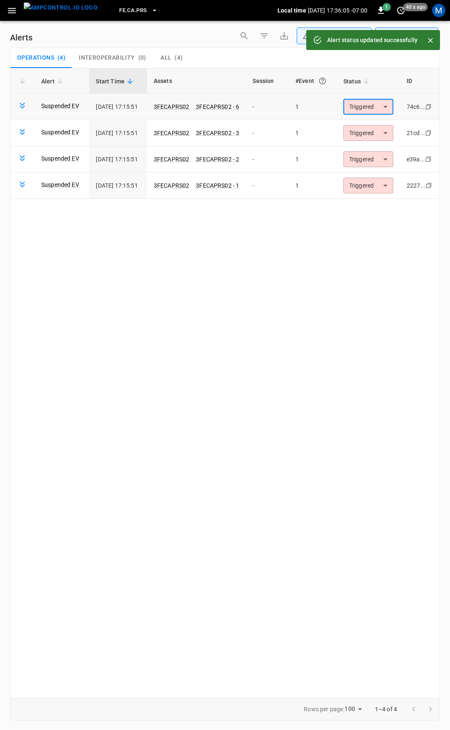
click at [376, 108] on body "**********" at bounding box center [225, 363] width 450 height 727
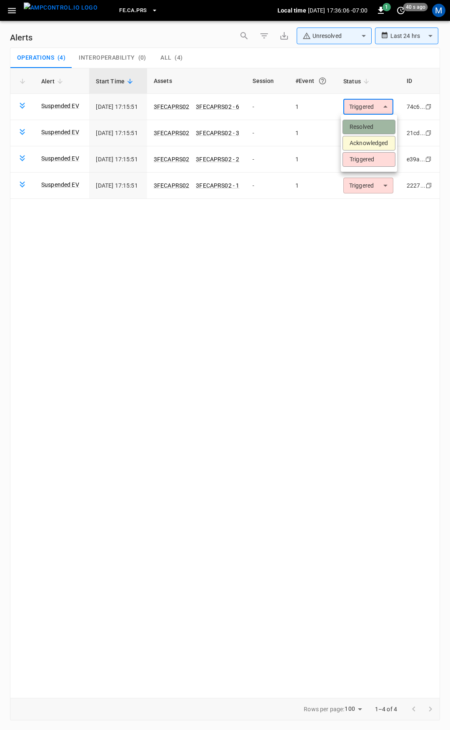
click at [380, 128] on li "Resolved" at bounding box center [369, 127] width 53 height 15
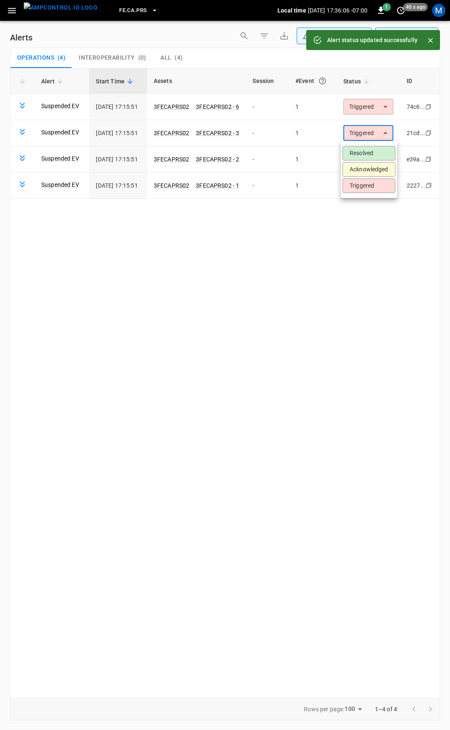
drag, startPoint x: 373, startPoint y: 129, endPoint x: 378, endPoint y: 150, distance: 21.7
click at [373, 130] on body "**********" at bounding box center [225, 363] width 450 height 727
click at [378, 152] on li "Resolved" at bounding box center [369, 153] width 53 height 15
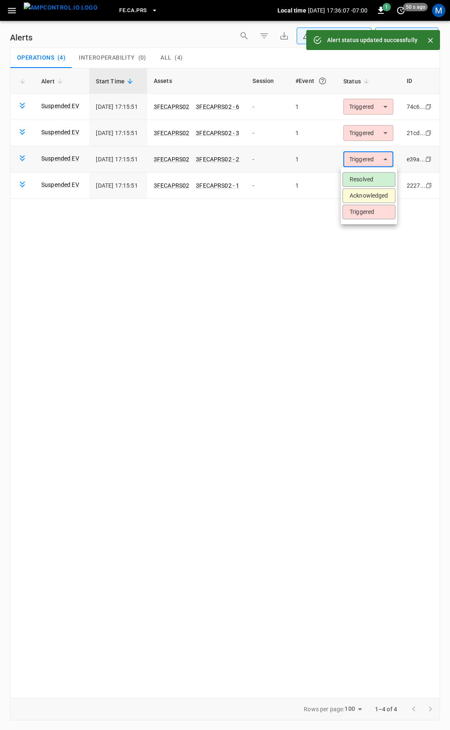
drag, startPoint x: 371, startPoint y: 156, endPoint x: 373, endPoint y: 163, distance: 6.8
click at [371, 157] on body "**********" at bounding box center [225, 363] width 450 height 727
drag, startPoint x: 370, startPoint y: 180, endPoint x: 367, endPoint y: 185, distance: 5.9
click at [370, 180] on li "Resolved" at bounding box center [369, 179] width 53 height 15
click at [363, 185] on body "**********" at bounding box center [225, 363] width 450 height 727
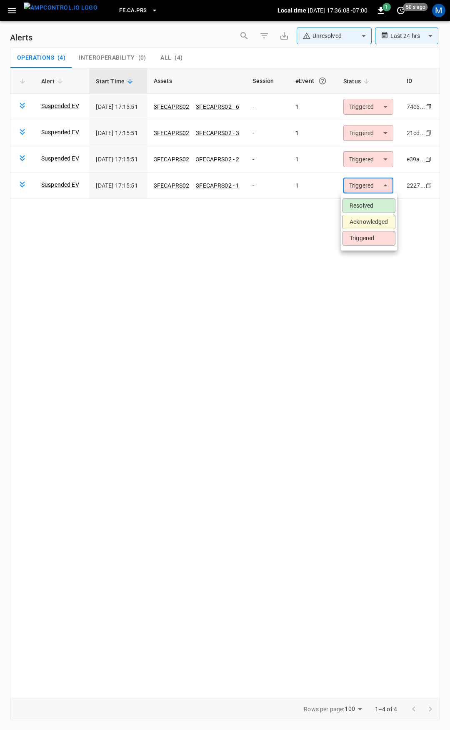
drag, startPoint x: 363, startPoint y: 205, endPoint x: 322, endPoint y: 207, distance: 41.3
click at [362, 205] on li "Resolved" at bounding box center [369, 205] width 53 height 15
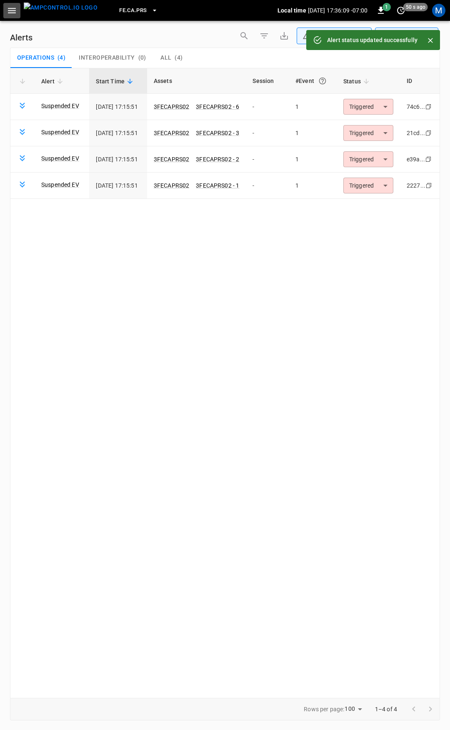
click at [15, 12] on icon "button" at bounding box center [12, 10] width 10 height 10
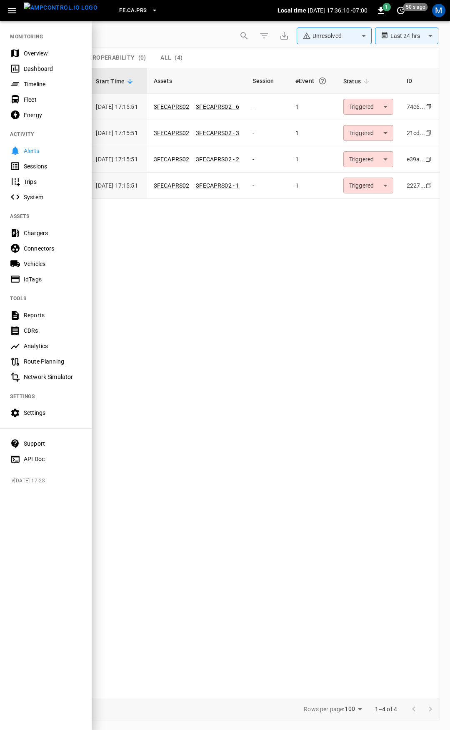
drag, startPoint x: 25, startPoint y: 50, endPoint x: 58, endPoint y: 29, distance: 38.8
click at [25, 50] on div "Overview" at bounding box center [53, 53] width 58 height 8
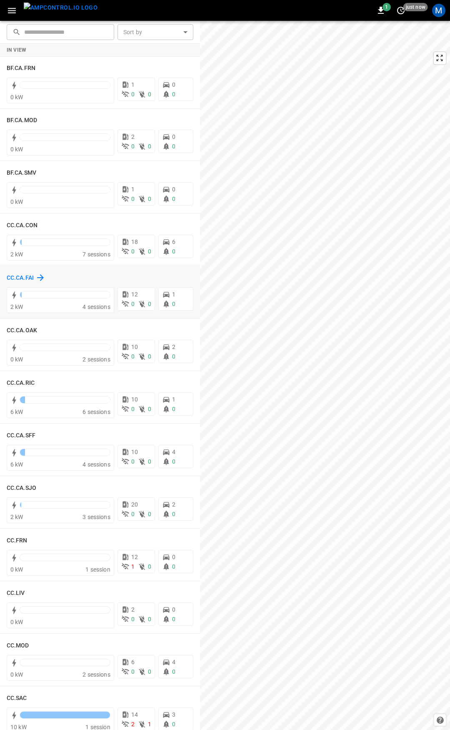
click at [19, 280] on h6 "CC.CA.FAI" at bounding box center [20, 277] width 27 height 9
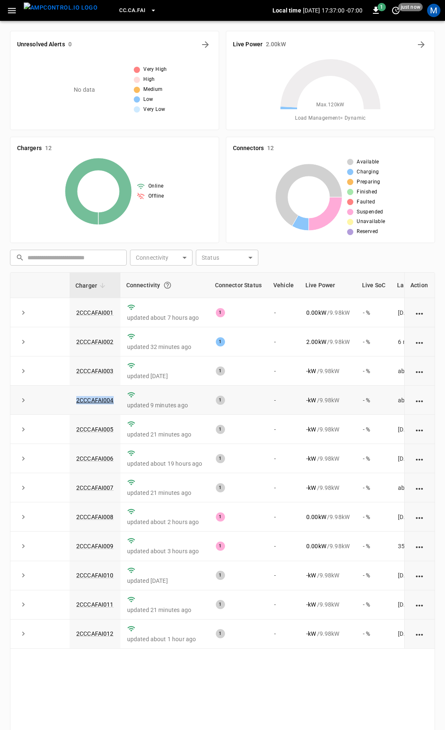
drag, startPoint x: 117, startPoint y: 399, endPoint x: 69, endPoint y: 406, distance: 48.4
click at [69, 406] on tr "2CCCAFAI004 updated 9 minutes ago 1 - - kW / 9.98 kW - % about 24 hours ago" at bounding box center [248, 399] width 477 height 29
copy tr "2CCCAFAI004"
click at [90, 402] on link "2CCCAFAI004" at bounding box center [95, 400] width 41 height 10
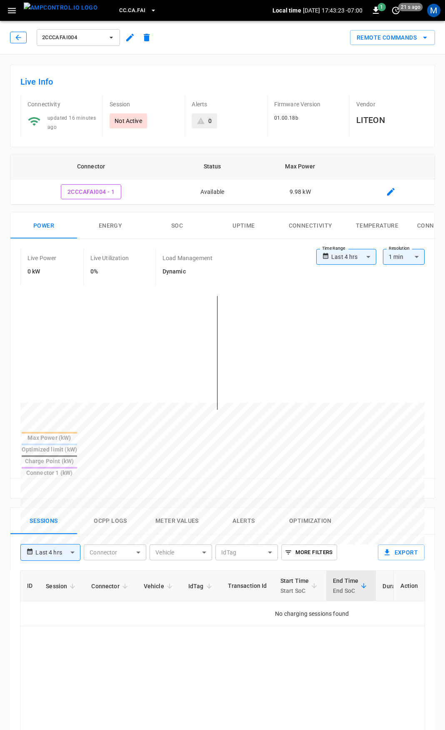
click at [12, 38] on button "button" at bounding box center [18, 38] width 17 height 12
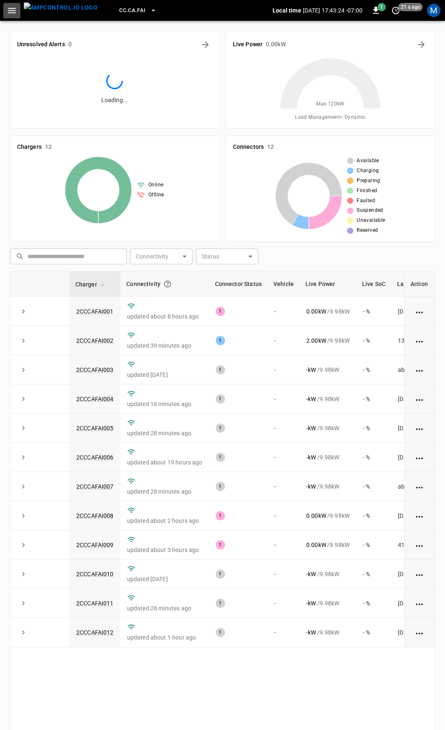
click at [16, 12] on icon "button" at bounding box center [12, 10] width 10 height 10
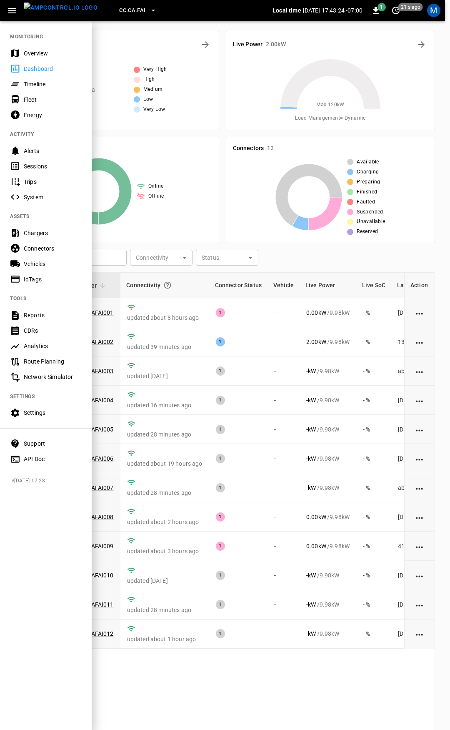
click at [38, 53] on div "Overview" at bounding box center [53, 53] width 58 height 8
